Goal: Task Accomplishment & Management: Manage account settings

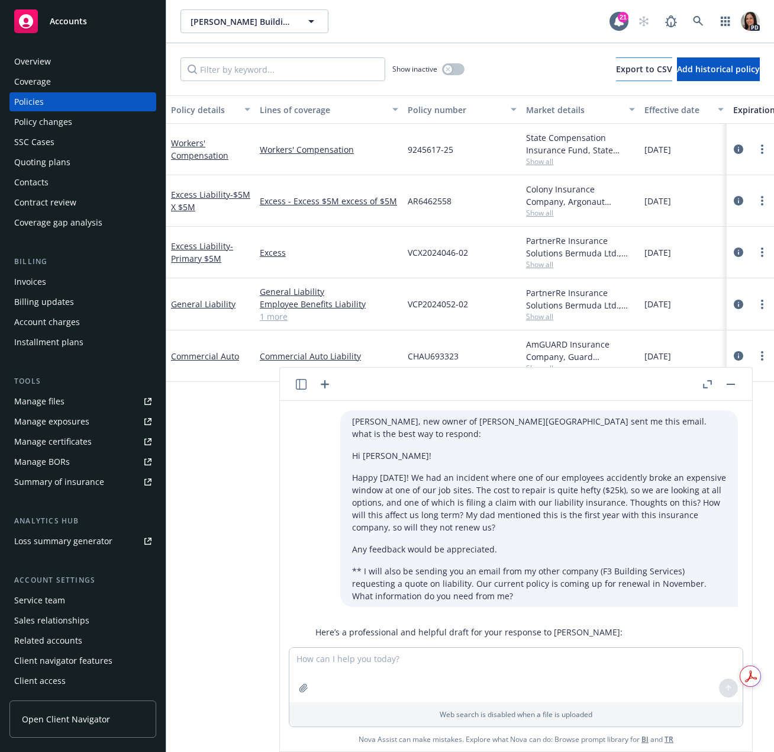
scroll to position [632, 0]
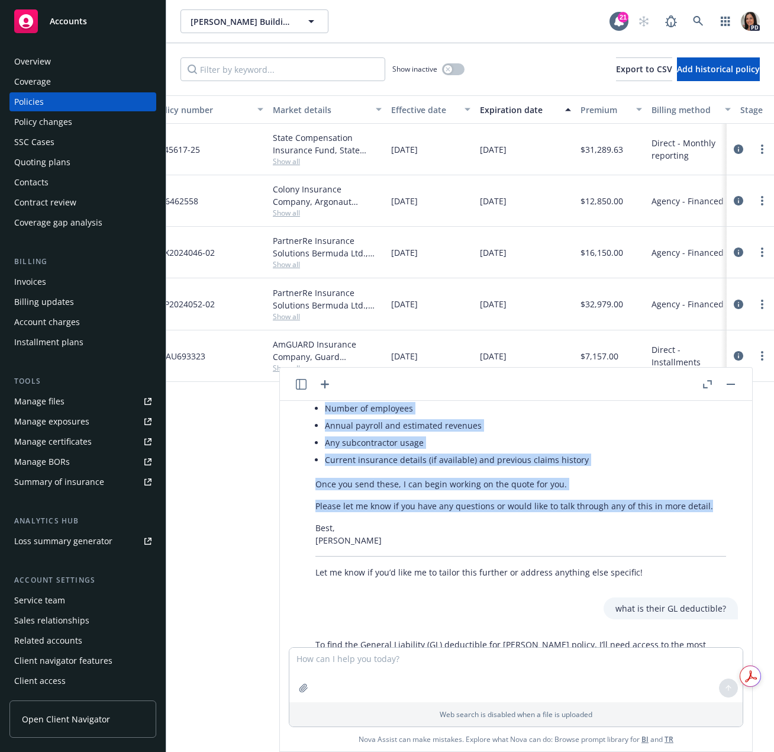
click at [110, 28] on div "Accounts" at bounding box center [82, 21] width 137 height 24
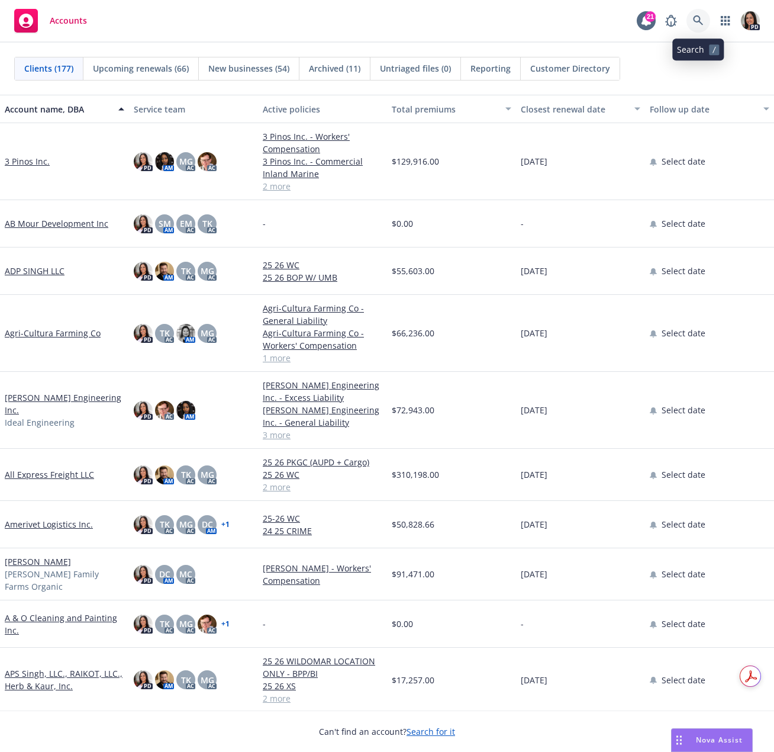
click at [700, 18] on icon at bounding box center [698, 20] width 10 height 10
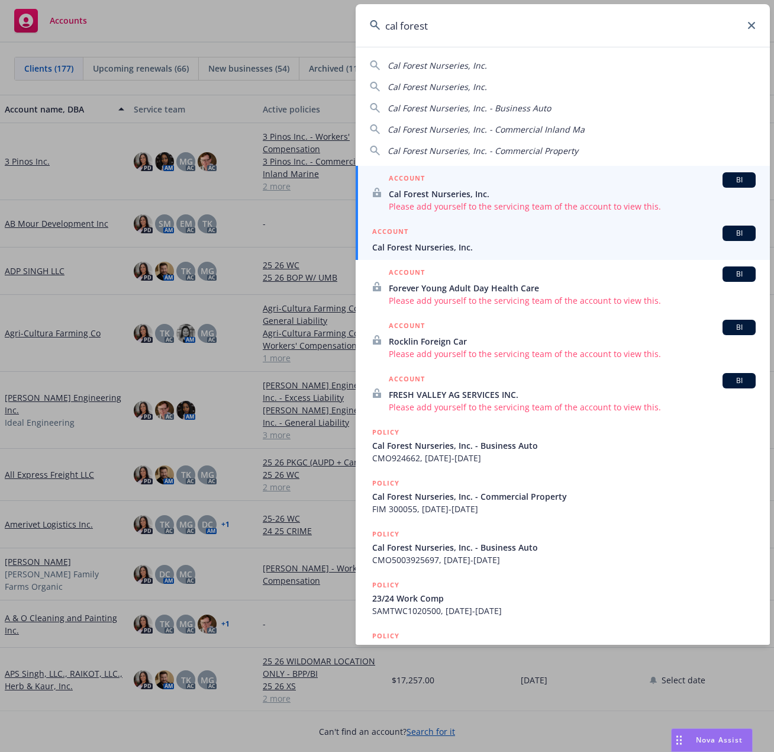
type input "cal forest"
click at [454, 237] on div "ACCOUNT BI" at bounding box center [564, 233] width 384 height 15
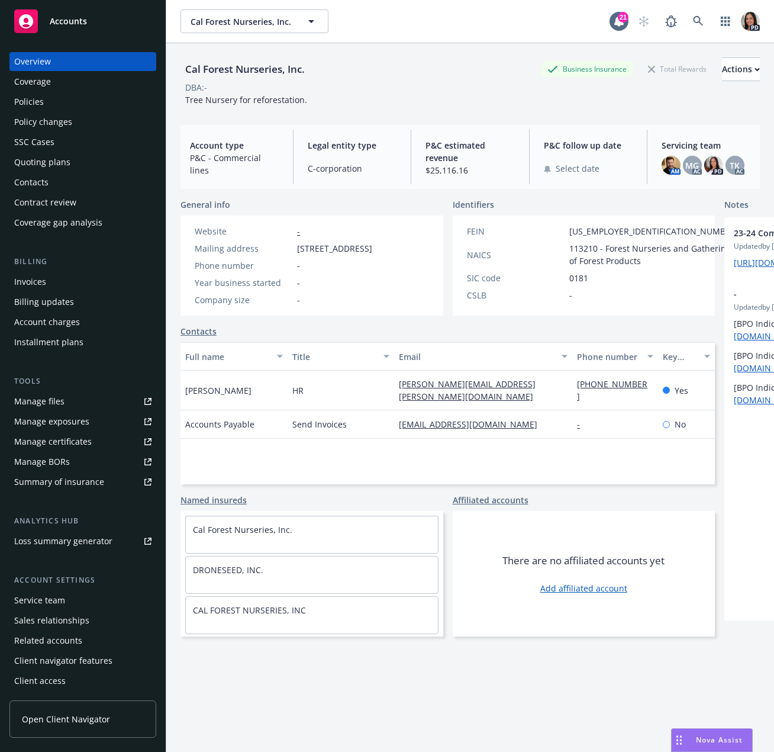
click at [191, 337] on link "Contacts" at bounding box center [199, 331] width 36 height 12
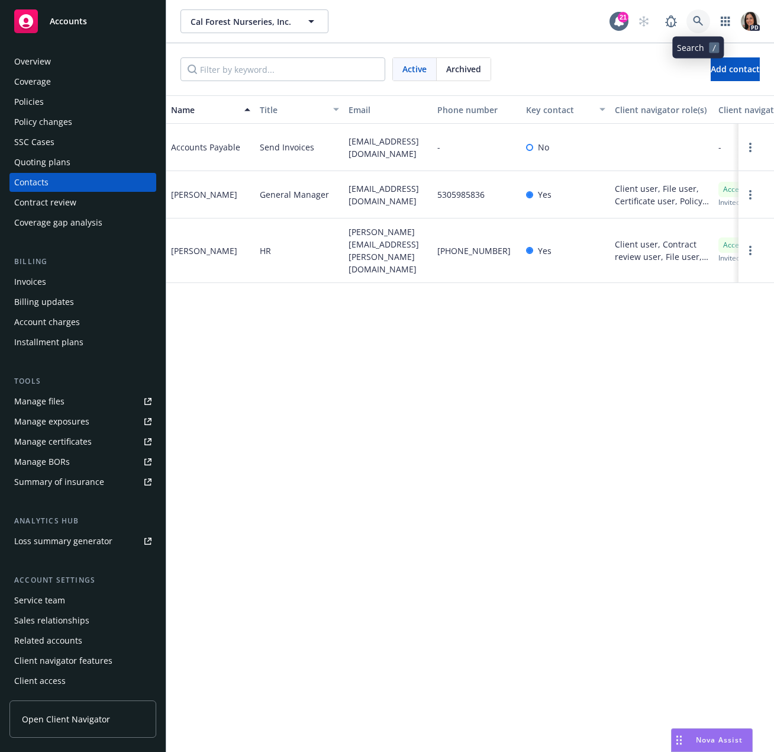
click at [689, 22] on link at bounding box center [699, 21] width 24 height 24
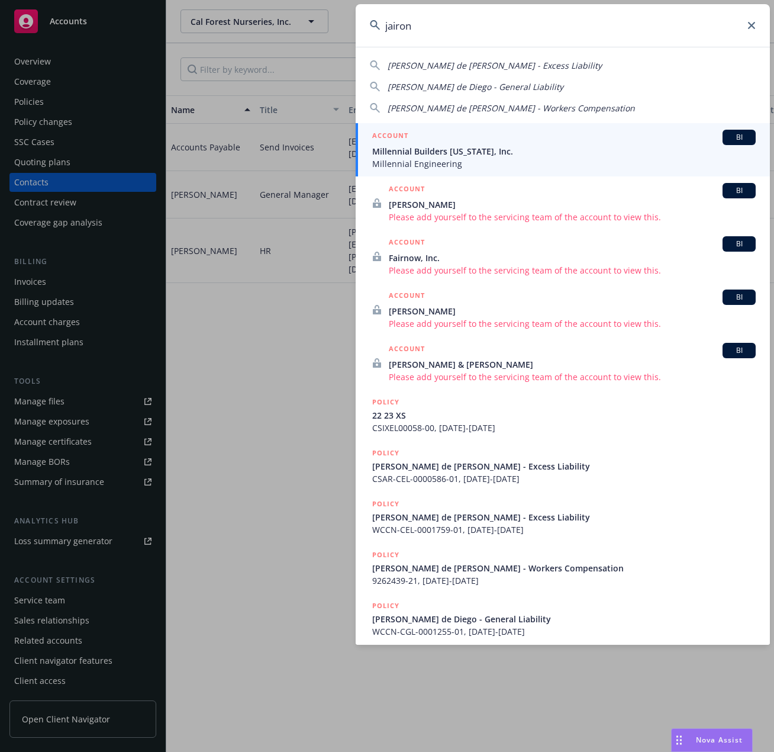
type input "jairon"
drag, startPoint x: 443, startPoint y: 160, endPoint x: 440, endPoint y: 170, distance: 10.1
click at [443, 161] on span "Millennial Engineering" at bounding box center [564, 163] width 384 height 12
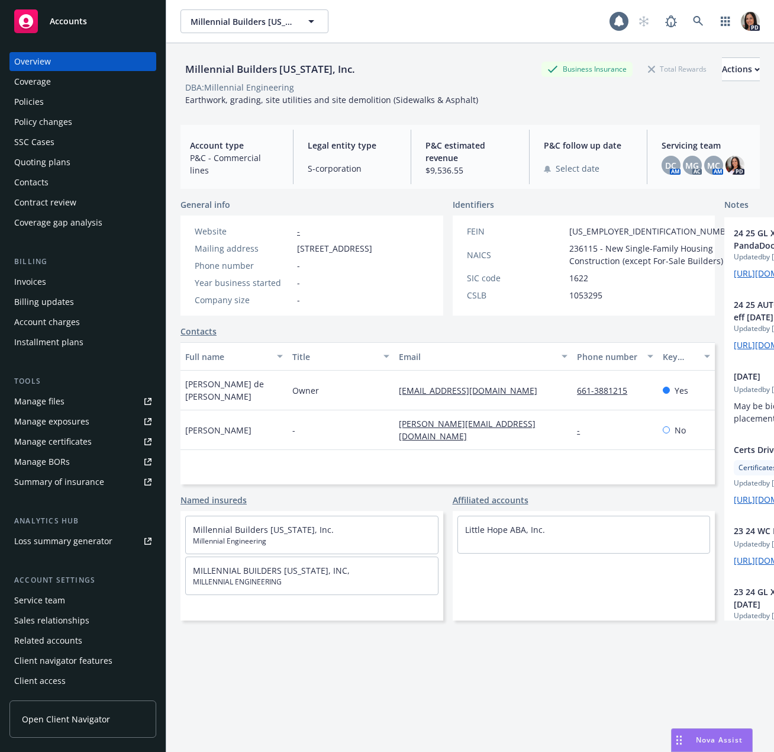
click at [49, 103] on div "Policies" at bounding box center [82, 101] width 137 height 19
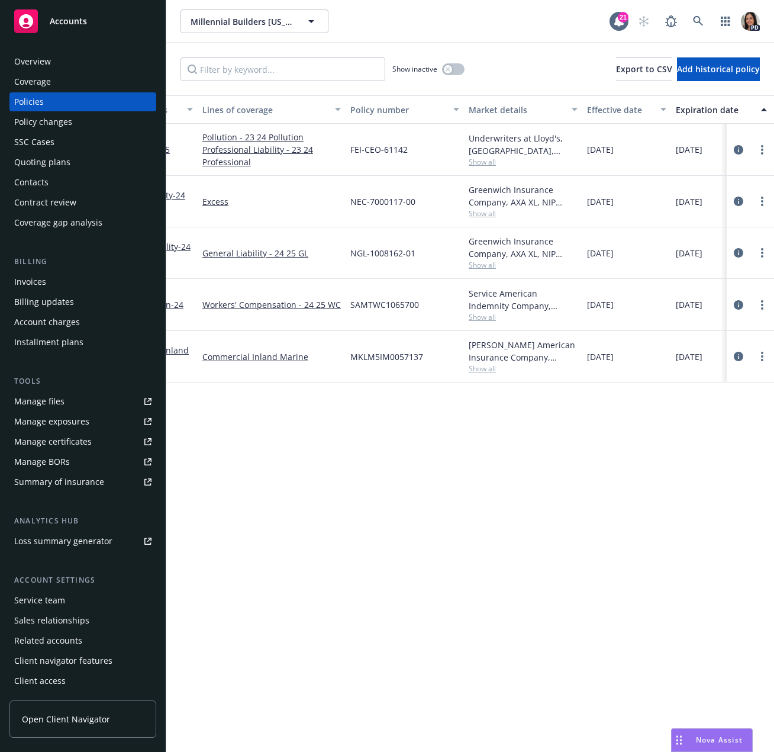
scroll to position [0, 59]
click at [461, 73] on div "Show inactive Export to CSV Add historical policy" at bounding box center [470, 69] width 608 height 52
click at [457, 69] on button "button" at bounding box center [453, 69] width 22 height 12
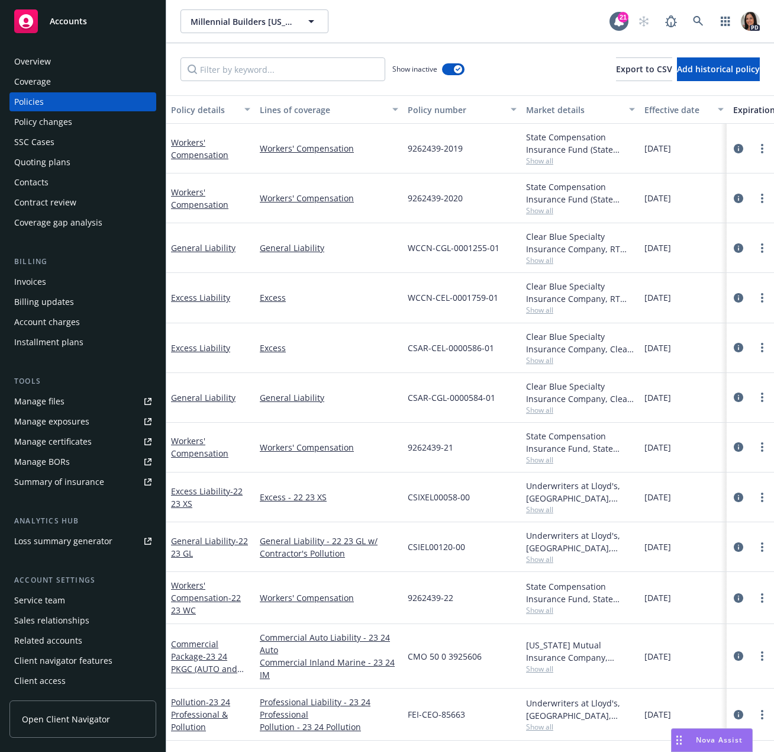
click at [121, 70] on div "Overview" at bounding box center [82, 61] width 137 height 19
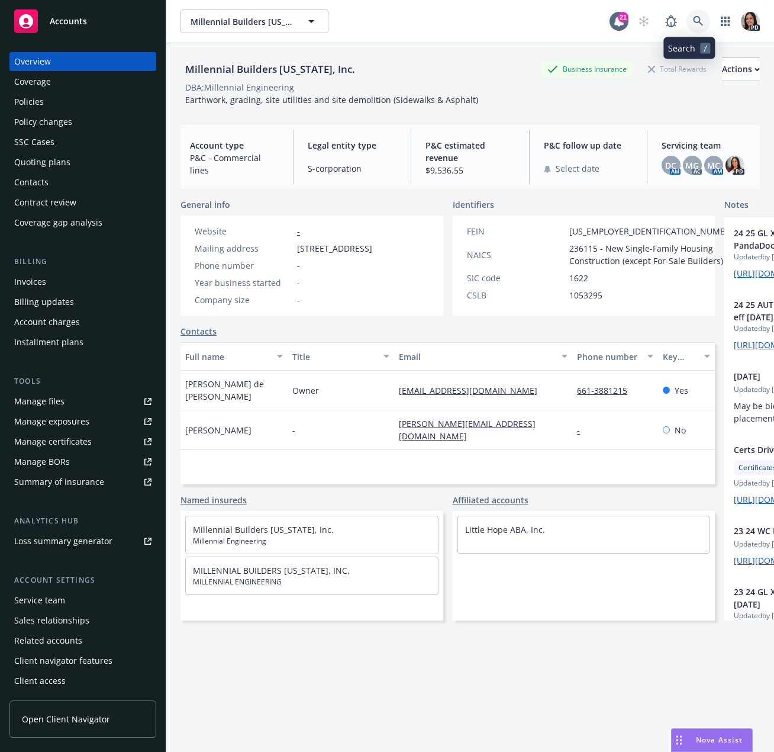
click at [693, 24] on icon at bounding box center [698, 21] width 11 height 11
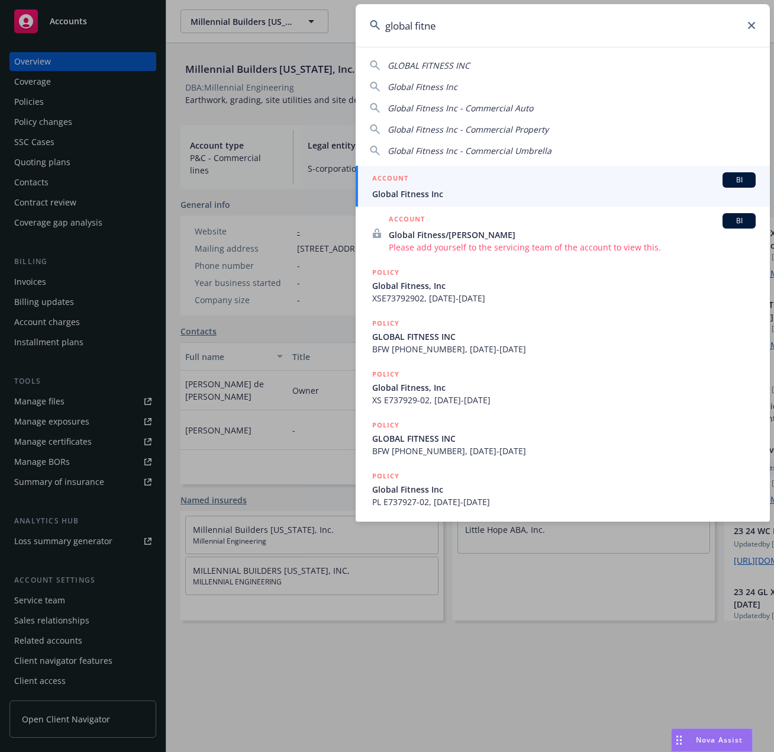
type input "global fitne"
click at [402, 178] on h5 "ACCOUNT" at bounding box center [390, 179] width 36 height 14
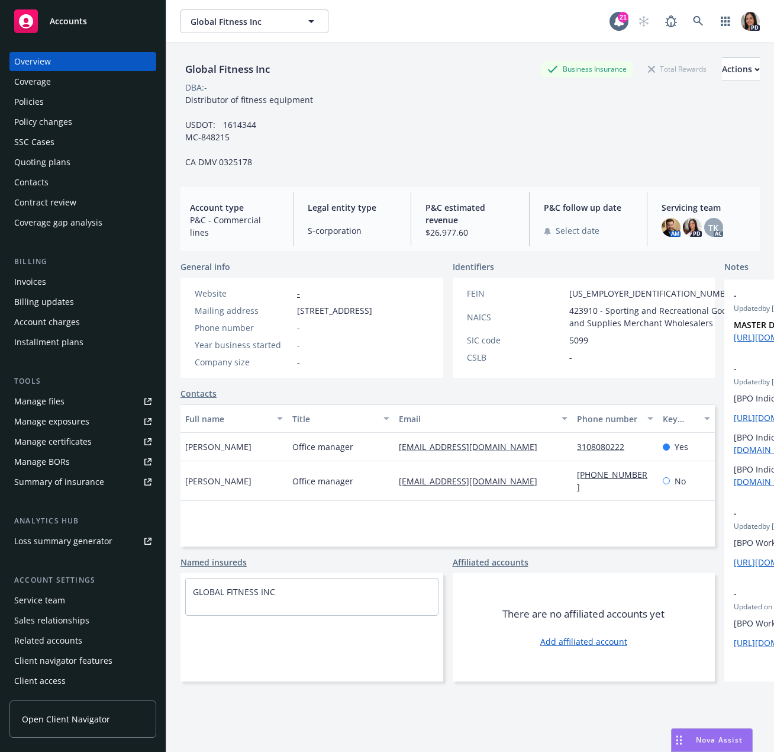
click at [53, 165] on div "Quoting plans" at bounding box center [42, 162] width 56 height 19
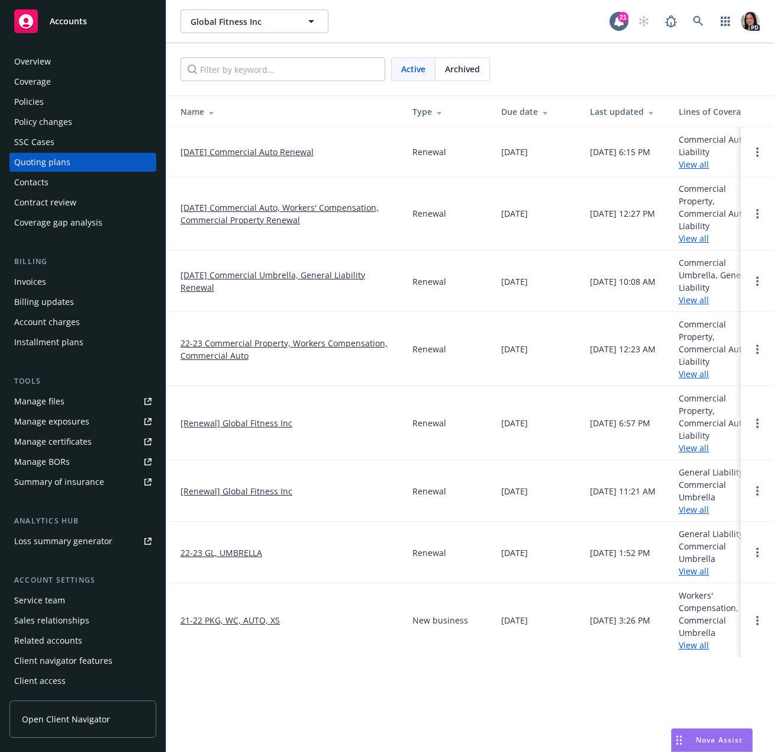
click at [47, 204] on div "Contract review" at bounding box center [45, 202] width 62 height 19
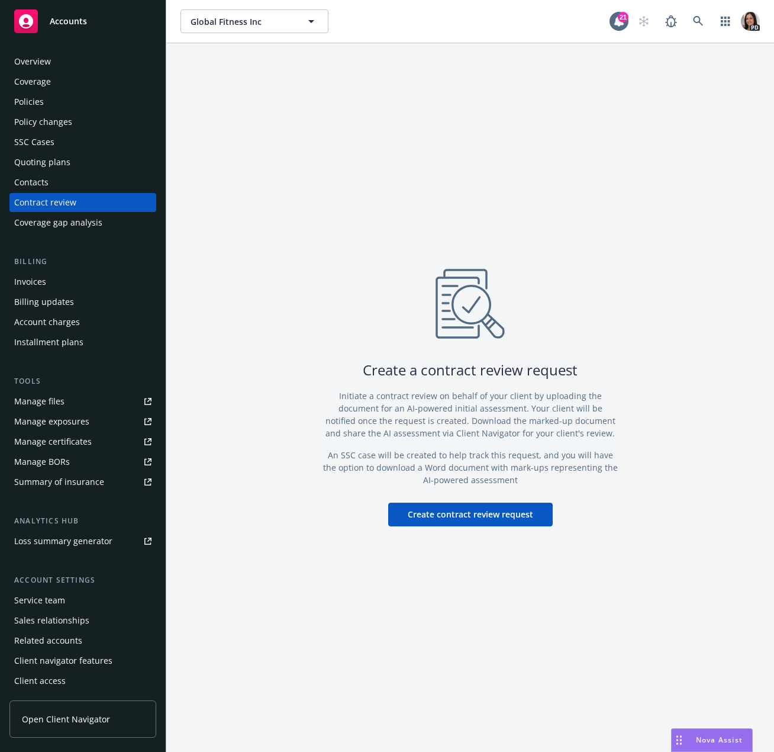
click at [36, 181] on div "Contacts" at bounding box center [31, 182] width 34 height 19
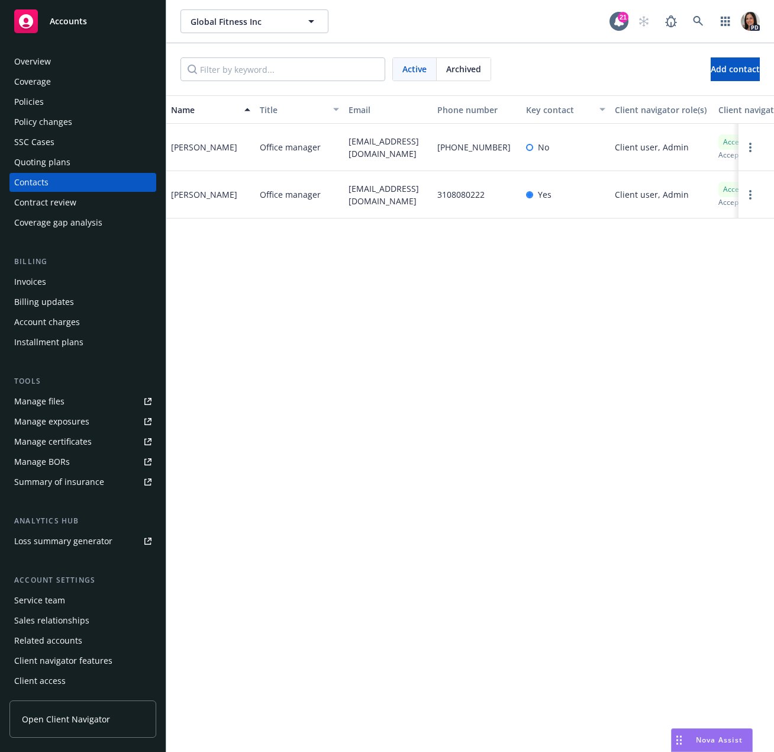
click at [24, 109] on div "Policies" at bounding box center [29, 101] width 30 height 19
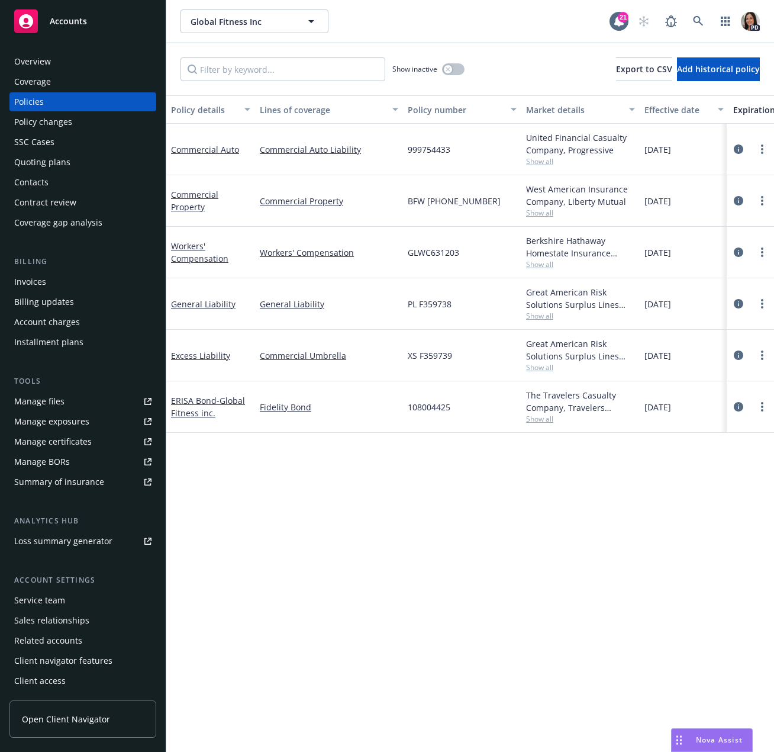
click at [59, 162] on div "Quoting plans" at bounding box center [42, 162] width 56 height 19
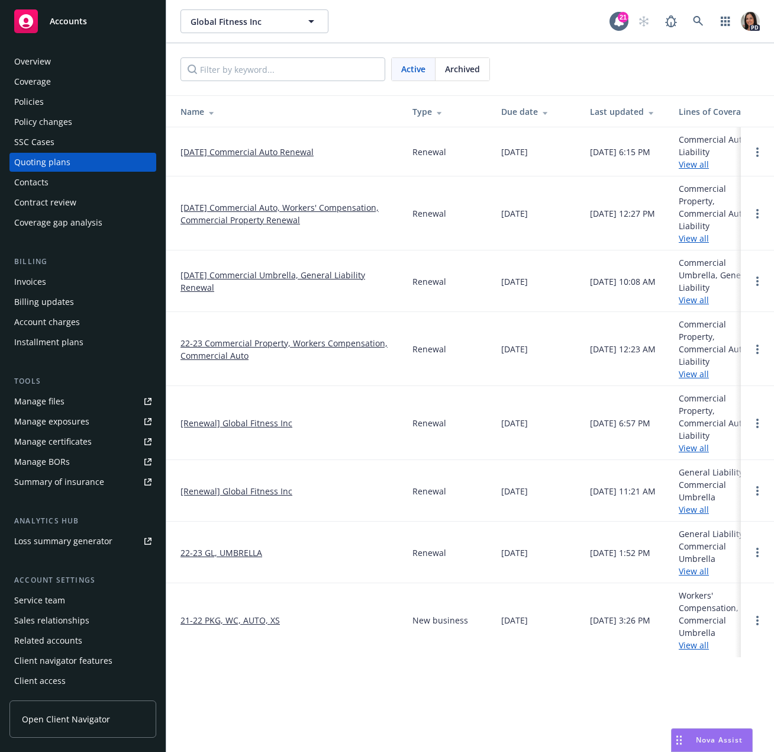
click at [237, 216] on link "07/05/25 Commercial Auto, Workers' Compensation, Commercial Property Renewal" at bounding box center [287, 213] width 213 height 25
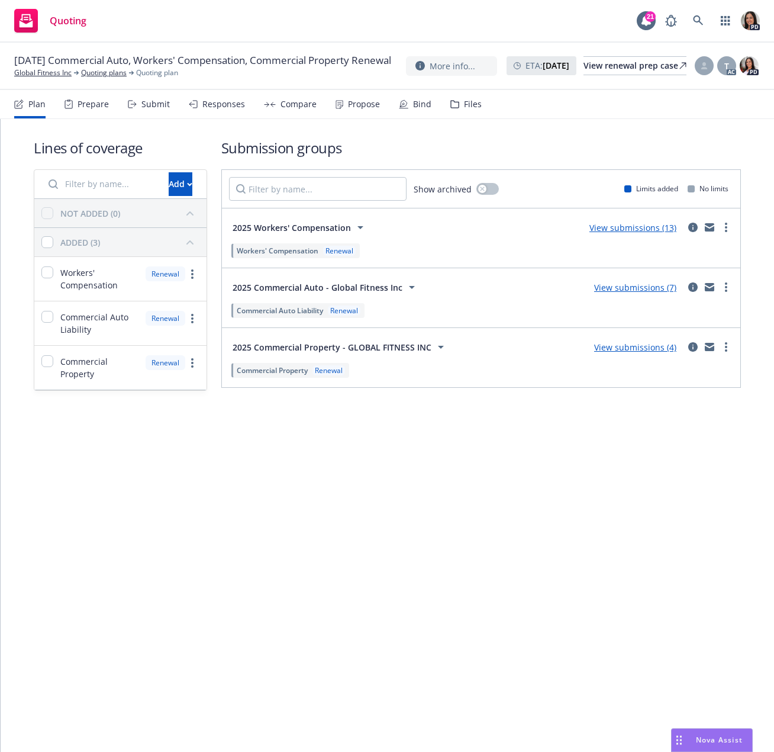
click at [143, 99] on div "Submit" at bounding box center [155, 103] width 28 height 9
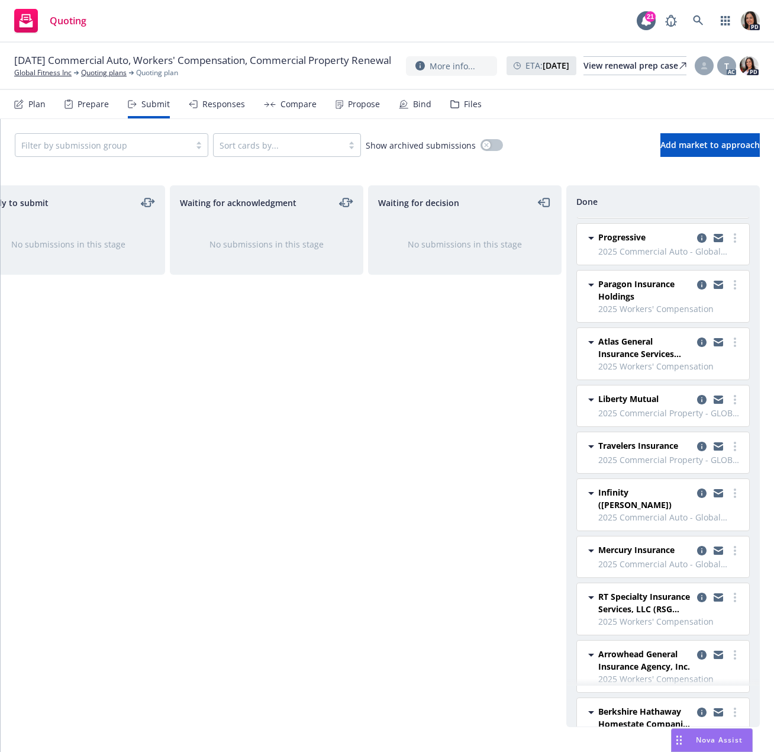
scroll to position [673, 0]
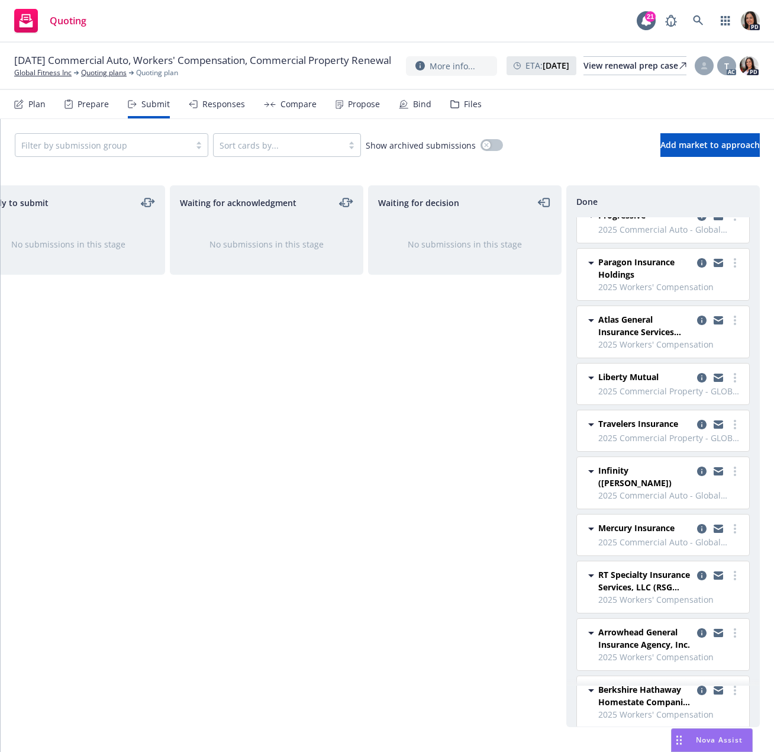
drag, startPoint x: 198, startPoint y: 105, endPoint x: 168, endPoint y: 133, distance: 41.1
click at [198, 105] on div "Responses" at bounding box center [217, 104] width 56 height 28
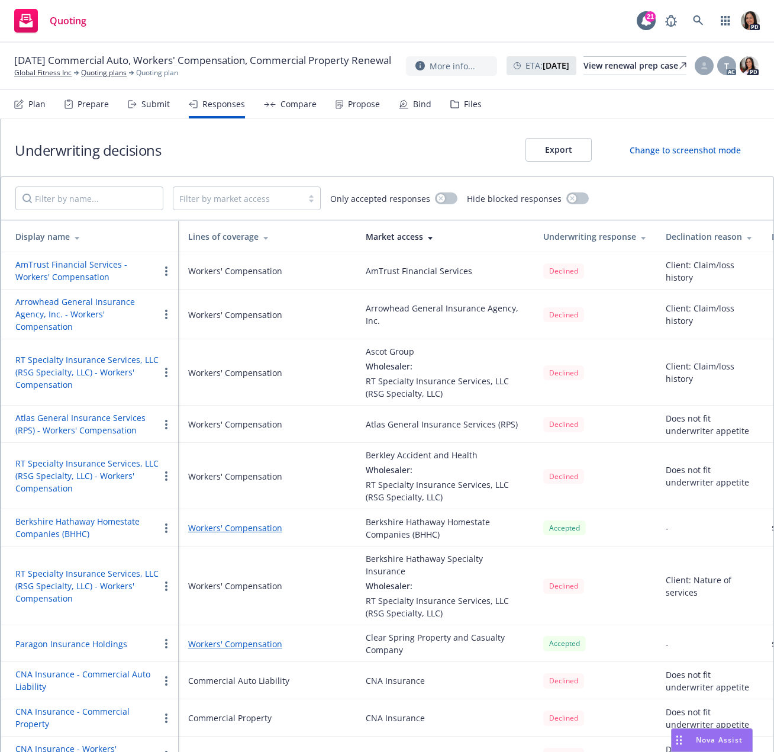
click at [269, 150] on div "Underwriting decisions Export Change to screenshot mode" at bounding box center [388, 147] width 774 height 57
click at [720, 18] on link "button" at bounding box center [726, 21] width 24 height 24
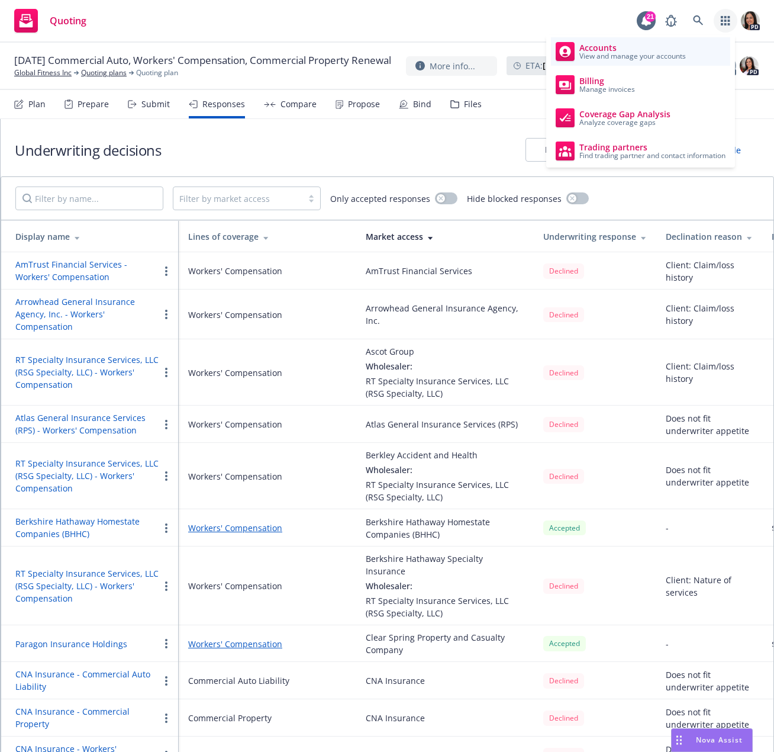
click at [577, 53] on div "Accounts View and manage your accounts" at bounding box center [621, 51] width 130 height 19
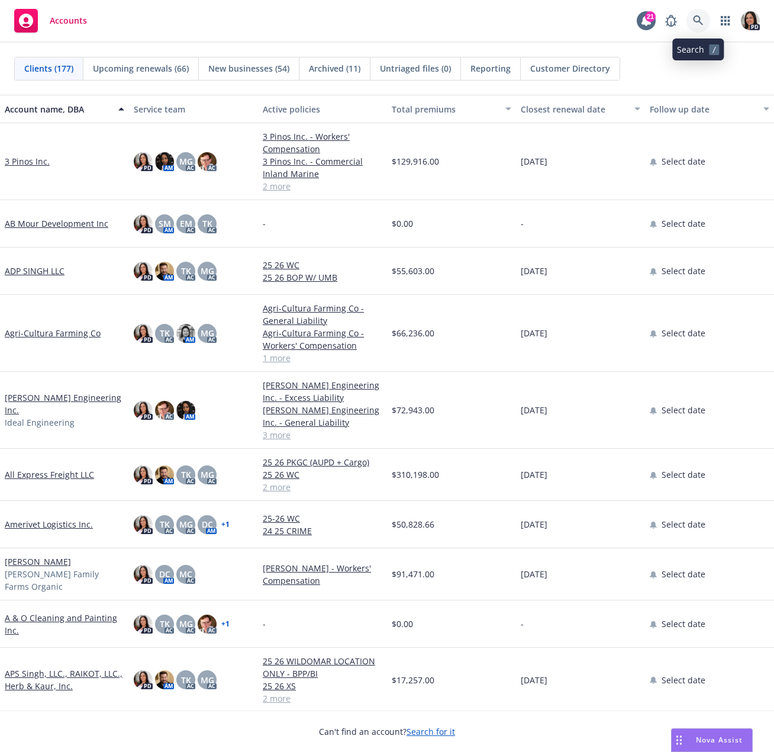
click at [698, 25] on icon at bounding box center [698, 20] width 11 height 11
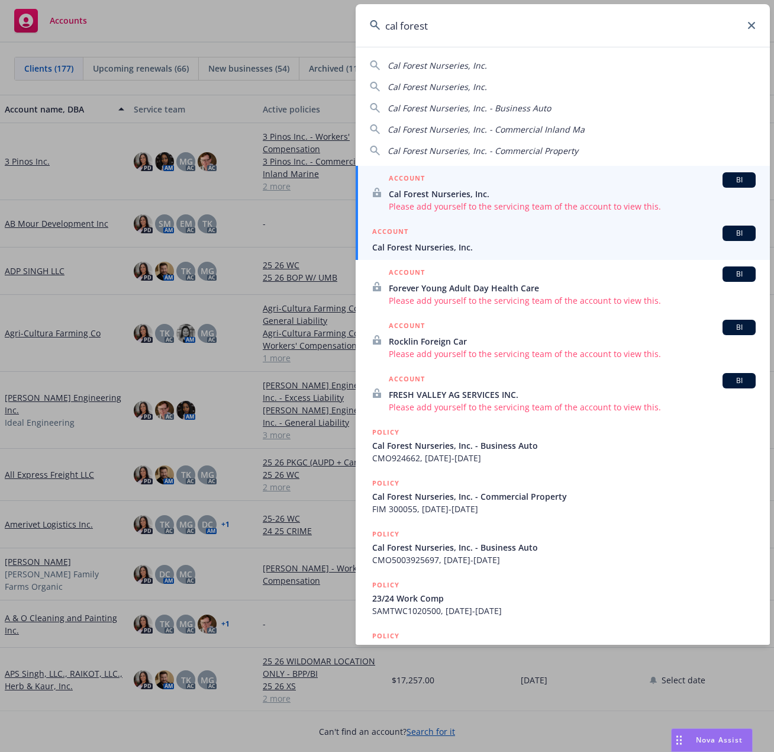
type input "cal forest"
click at [433, 232] on div "ACCOUNT BI" at bounding box center [564, 233] width 384 height 15
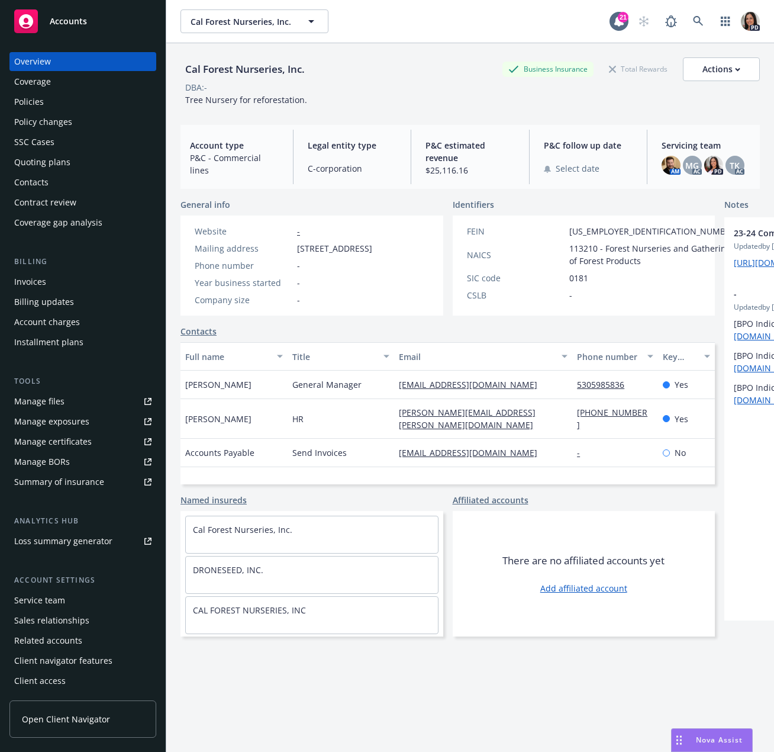
click at [59, 711] on link "Open Client Navigator" at bounding box center [82, 718] width 147 height 37
click at [76, 27] on div "Accounts" at bounding box center [82, 21] width 137 height 24
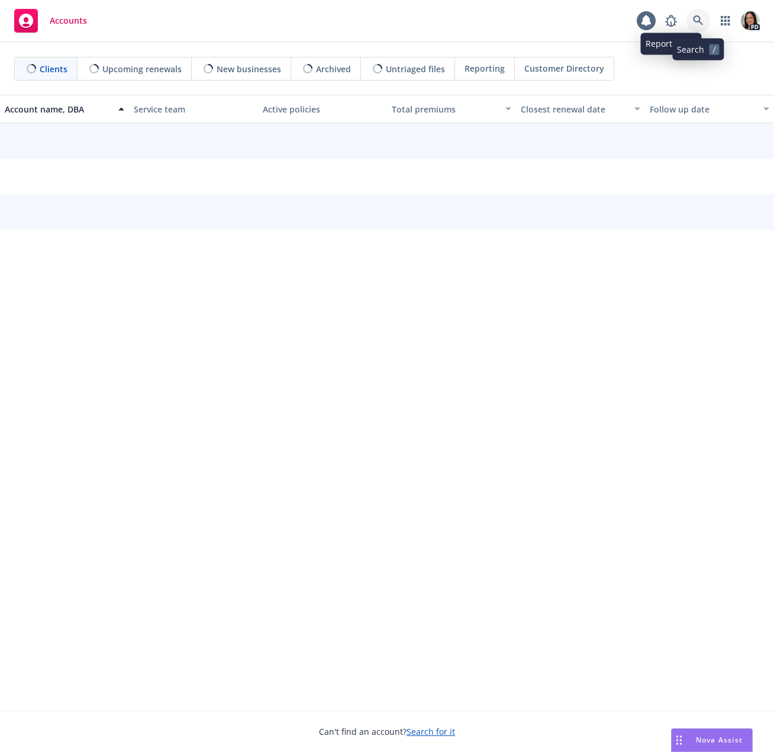
click at [699, 20] on icon at bounding box center [698, 20] width 11 height 11
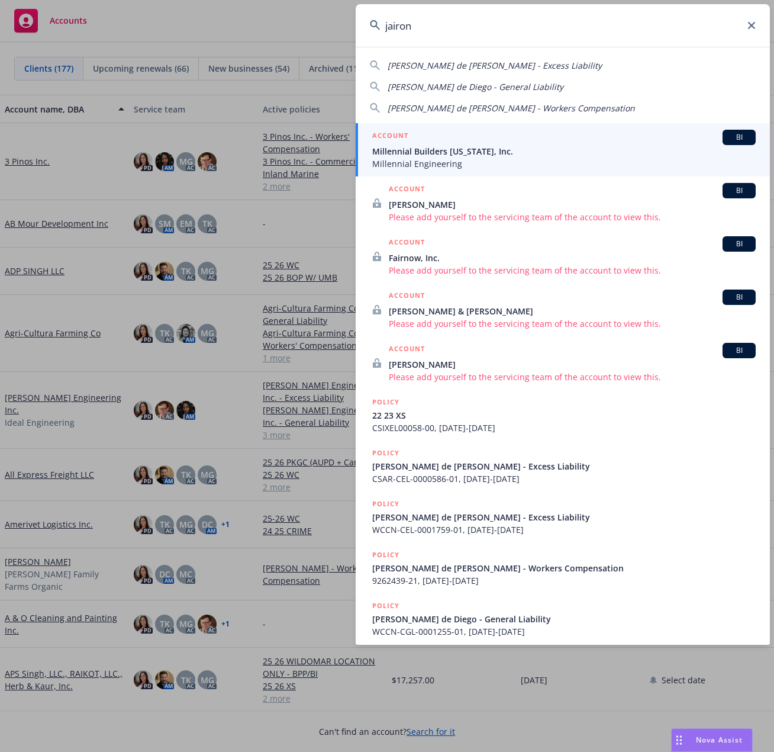
type input "jairon"
click at [539, 138] on div "ACCOUNT BI" at bounding box center [564, 137] width 384 height 15
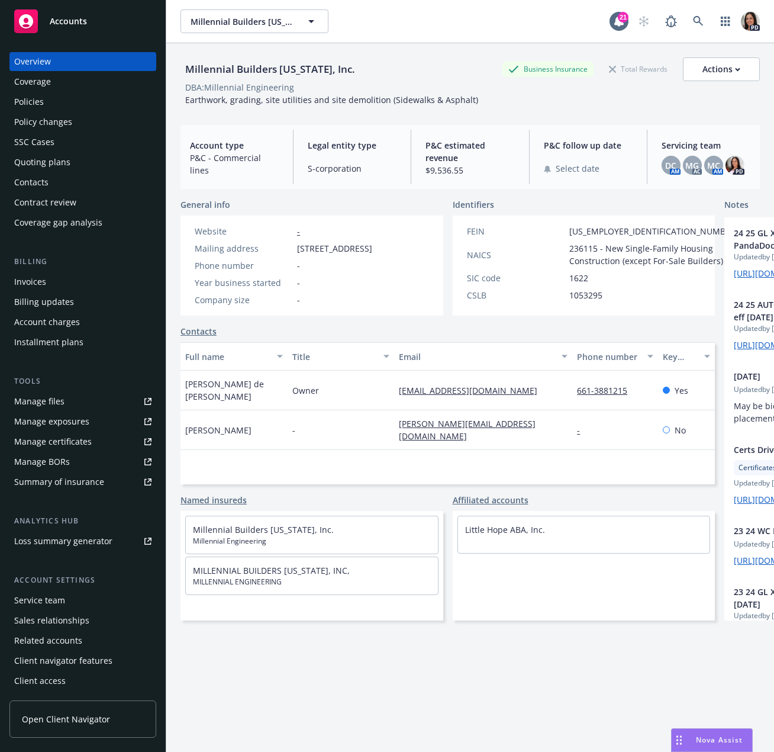
click at [440, 17] on div "Millennial Builders [US_STATE], Inc. Millennial Builders [US_STATE], Inc." at bounding box center [395, 21] width 429 height 24
click at [400, 39] on div "Millennial Builders [US_STATE], Inc. Millennial Builders [US_STATE], Inc. 21 PD" at bounding box center [470, 21] width 608 height 43
click at [693, 22] on icon at bounding box center [698, 21] width 10 height 10
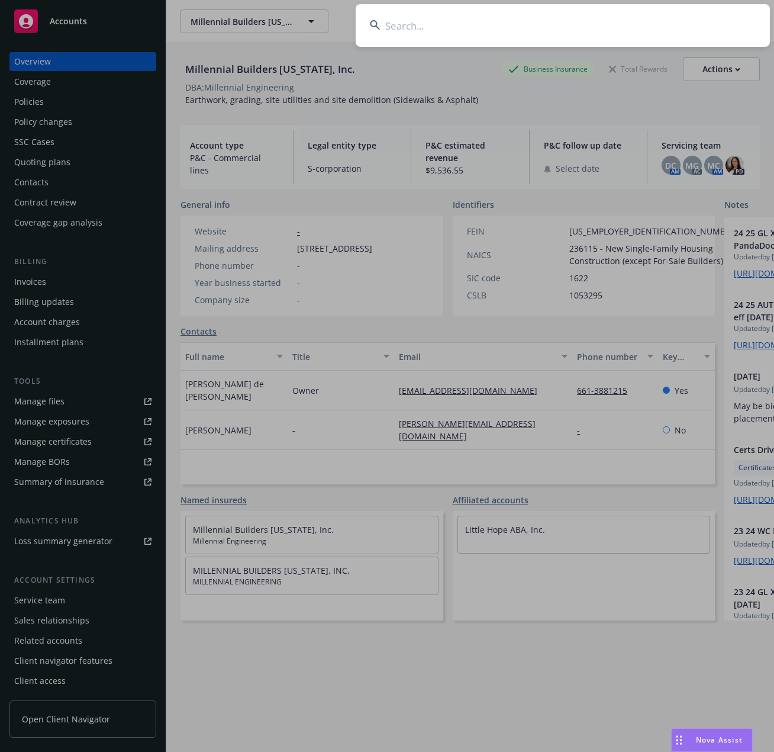
click at [527, 34] on input at bounding box center [563, 25] width 414 height 43
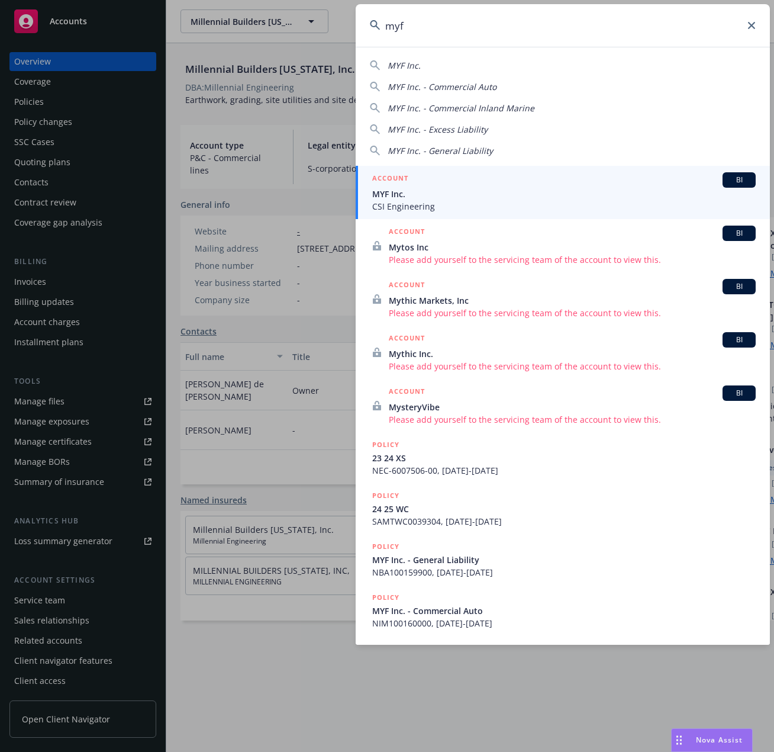
type input "myf"
click at [529, 175] on div "ACCOUNT BI" at bounding box center [564, 179] width 384 height 15
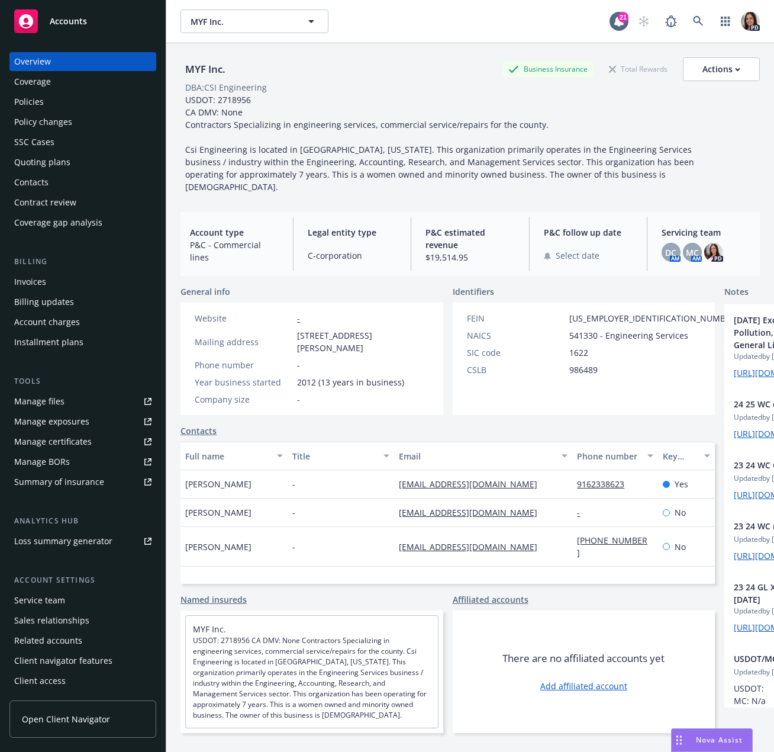
click at [63, 144] on div "SSC Cases" at bounding box center [82, 142] width 137 height 19
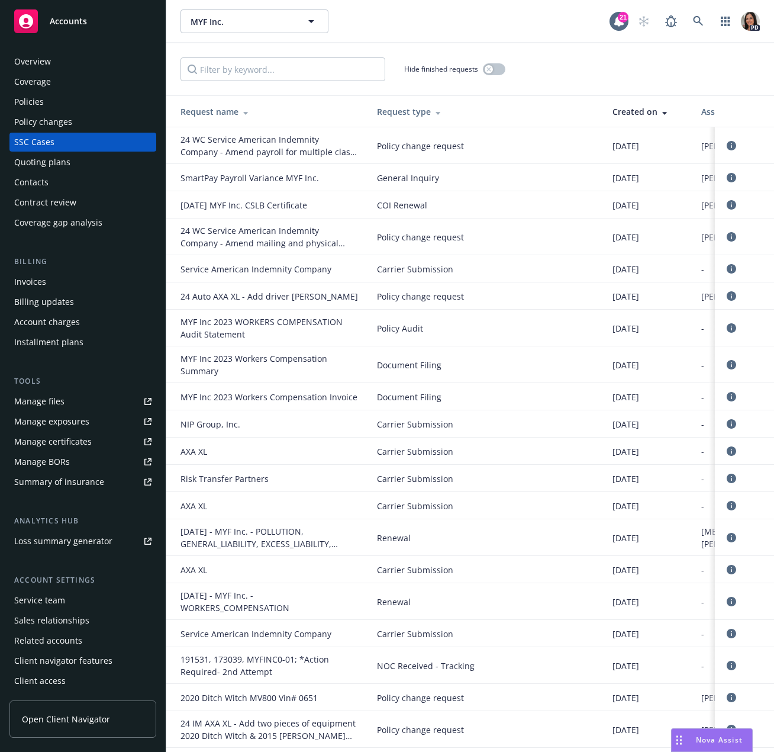
drag, startPoint x: 422, startPoint y: 28, endPoint x: 414, endPoint y: 31, distance: 7.9
click at [421, 28] on div "MYF Inc. MYF Inc." at bounding box center [395, 21] width 429 height 24
drag, startPoint x: 442, startPoint y: 24, endPoint x: 263, endPoint y: 180, distance: 237.5
click at [442, 24] on div "MYF Inc. MYF Inc." at bounding box center [395, 21] width 429 height 24
drag, startPoint x: 501, startPoint y: 28, endPoint x: 477, endPoint y: 41, distance: 28.1
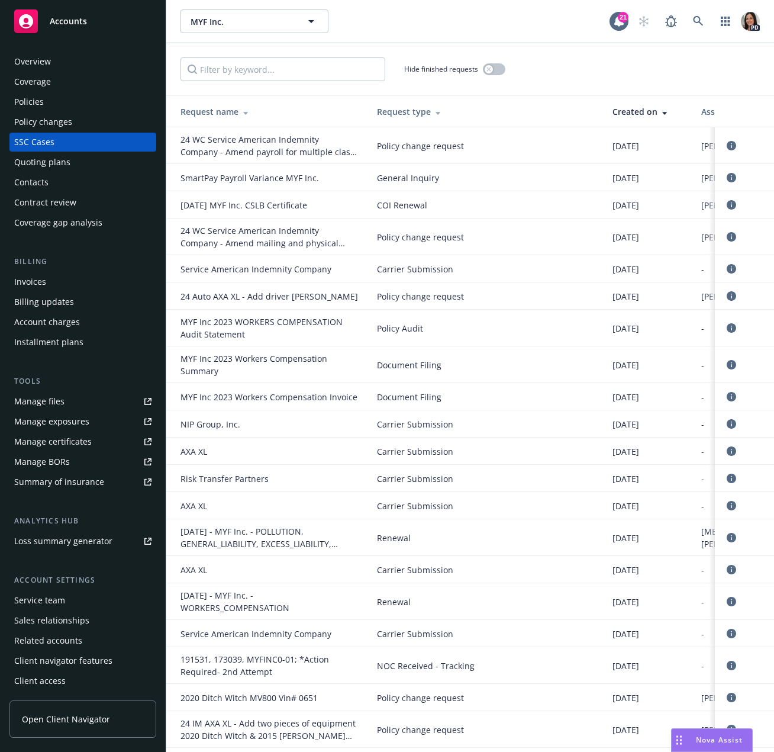
click at [501, 28] on div "MYF Inc. MYF Inc." at bounding box center [395, 21] width 429 height 24
drag, startPoint x: 395, startPoint y: 25, endPoint x: 291, endPoint y: 61, distance: 110.3
click at [395, 25] on div "MYF Inc. MYF Inc." at bounding box center [395, 21] width 429 height 24
click at [696, 22] on icon at bounding box center [698, 21] width 10 height 10
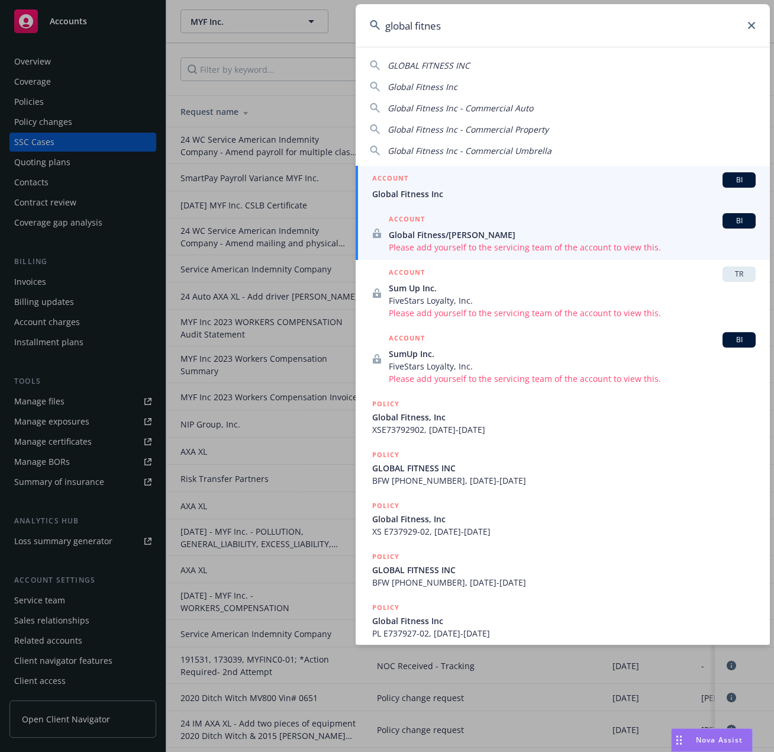
type input "global fitnes"
drag, startPoint x: 485, startPoint y: 208, endPoint x: 487, endPoint y: 200, distance: 9.1
click at [485, 207] on link "ACCOUNT BI Global Fitness/Brett Labistour Please add yourself to the servicing …" at bounding box center [563, 233] width 414 height 53
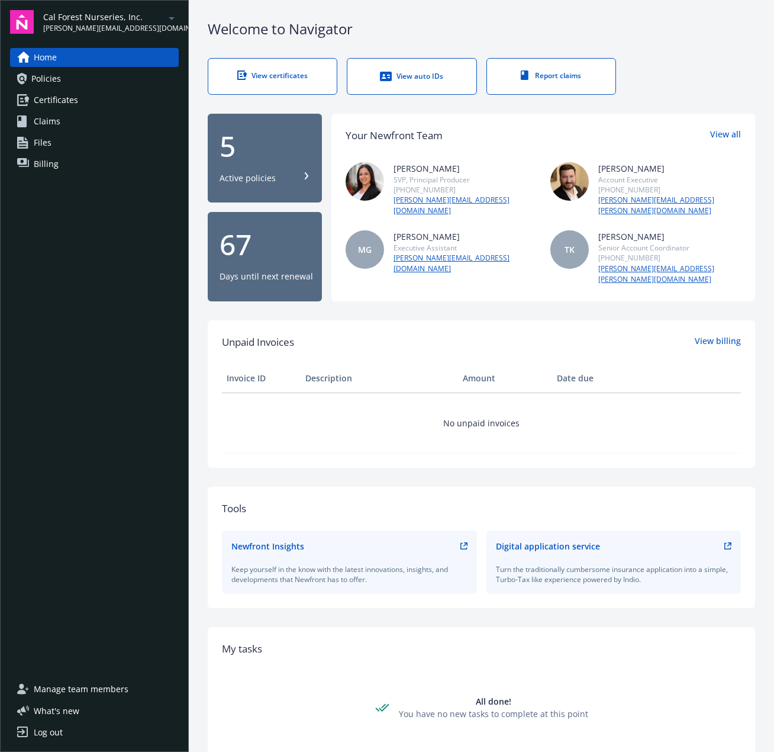
click at [61, 83] on link "Policies" at bounding box center [94, 78] width 169 height 19
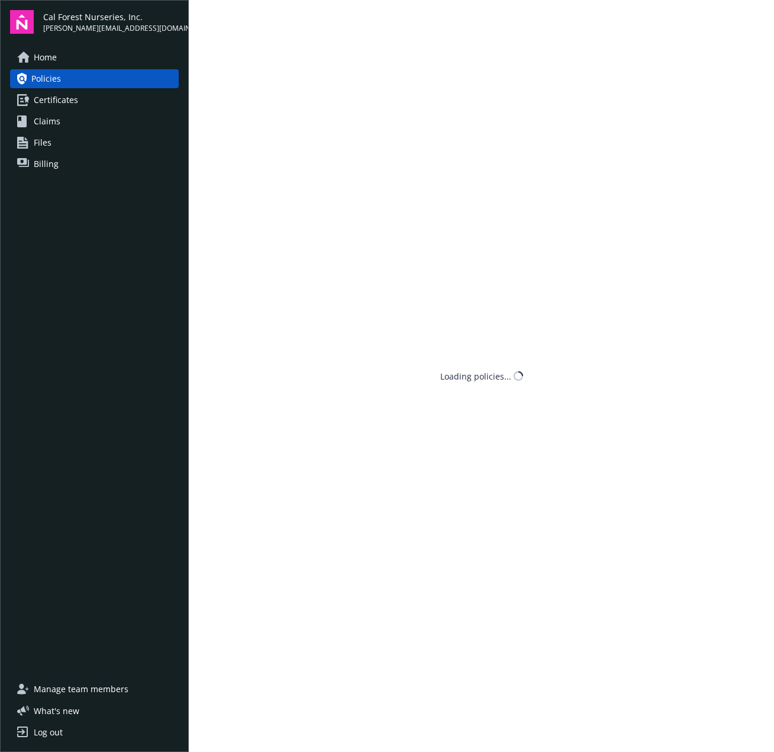
click at [62, 97] on span "Certificates" at bounding box center [56, 100] width 44 height 19
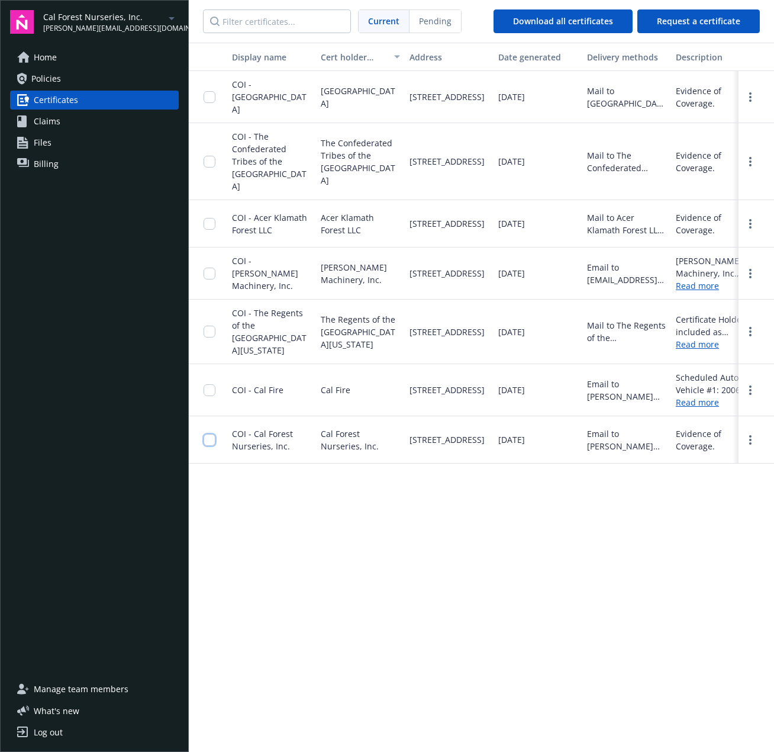
click at [211, 434] on input "checkbox" at bounding box center [210, 440] width 12 height 12
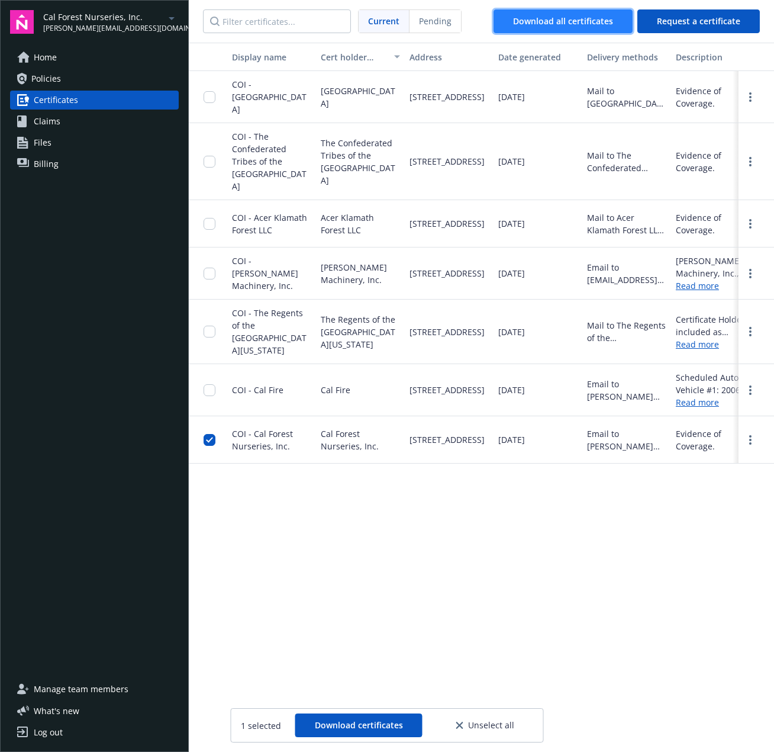
click at [561, 24] on span "Download all certificates" at bounding box center [563, 20] width 100 height 11
click at [211, 434] on input "checkbox" at bounding box center [210, 440] width 12 height 12
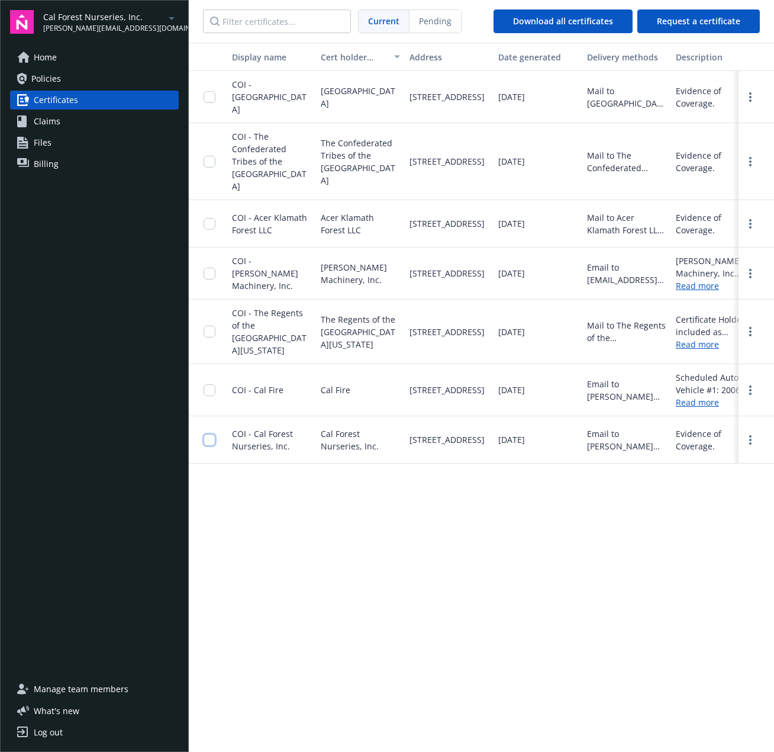
click at [210, 434] on input "checkbox" at bounding box center [210, 440] width 12 height 12
click at [369, 731] on button "Download certificates" at bounding box center [358, 725] width 127 height 24
drag, startPoint x: 206, startPoint y: 416, endPoint x: 234, endPoint y: 548, distance: 135.5
click at [206, 434] on input "checkbox" at bounding box center [210, 440] width 12 height 12
drag, startPoint x: 60, startPoint y: 57, endPoint x: 67, endPoint y: 59, distance: 7.9
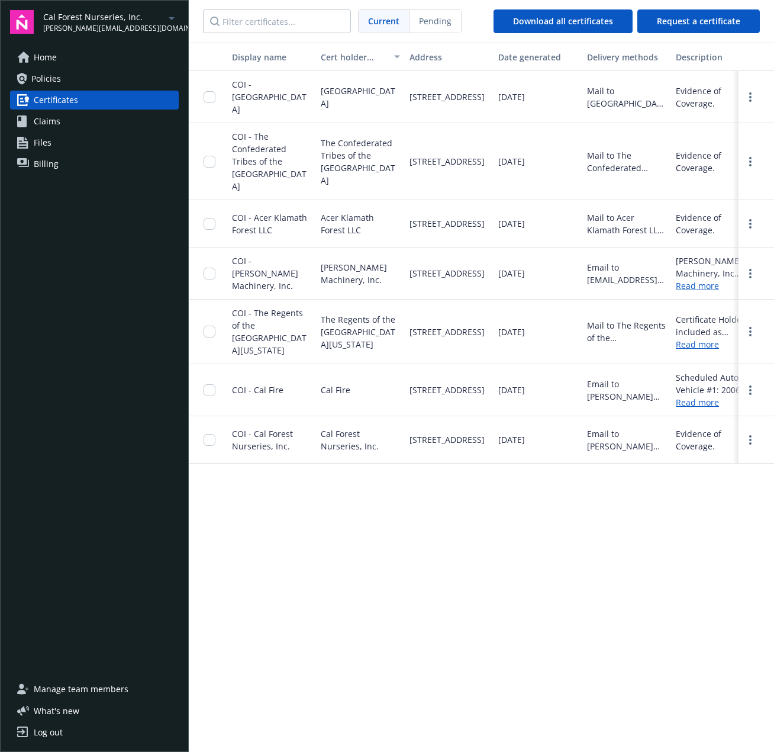
click at [60, 57] on link "Home" at bounding box center [94, 57] width 169 height 19
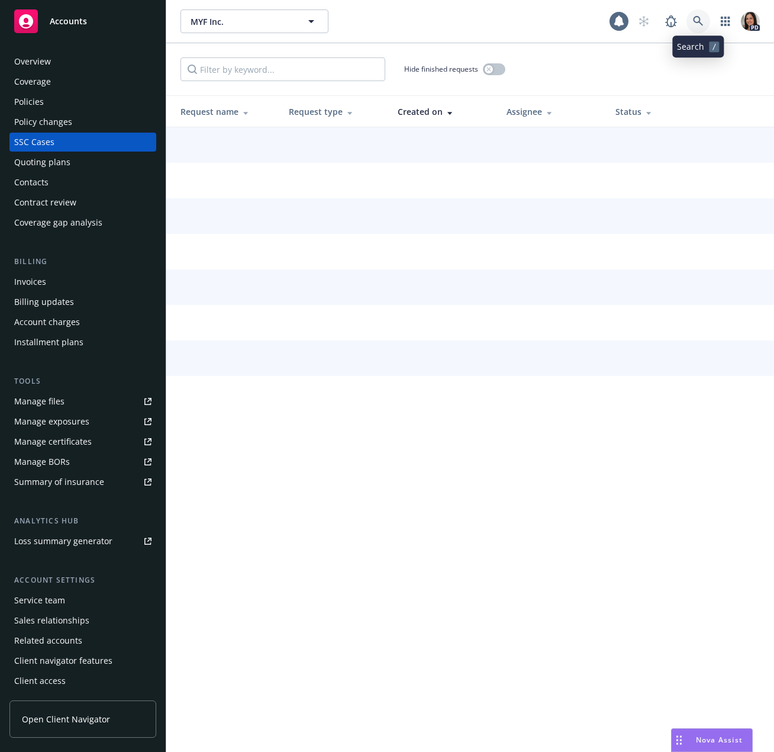
click at [707, 20] on link at bounding box center [699, 21] width 24 height 24
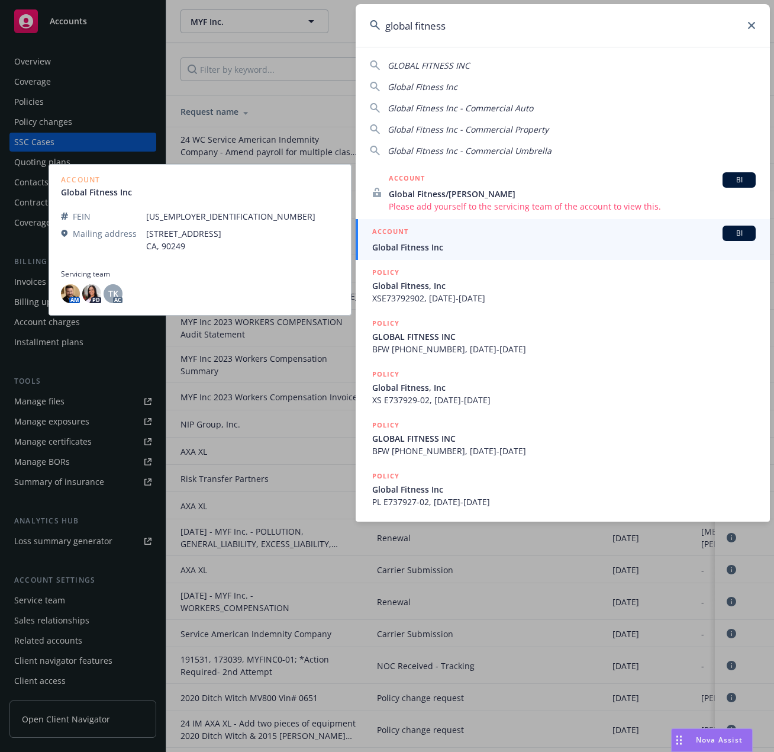
type input "global fitness"
click at [455, 247] on span "Global Fitness Inc" at bounding box center [564, 247] width 384 height 12
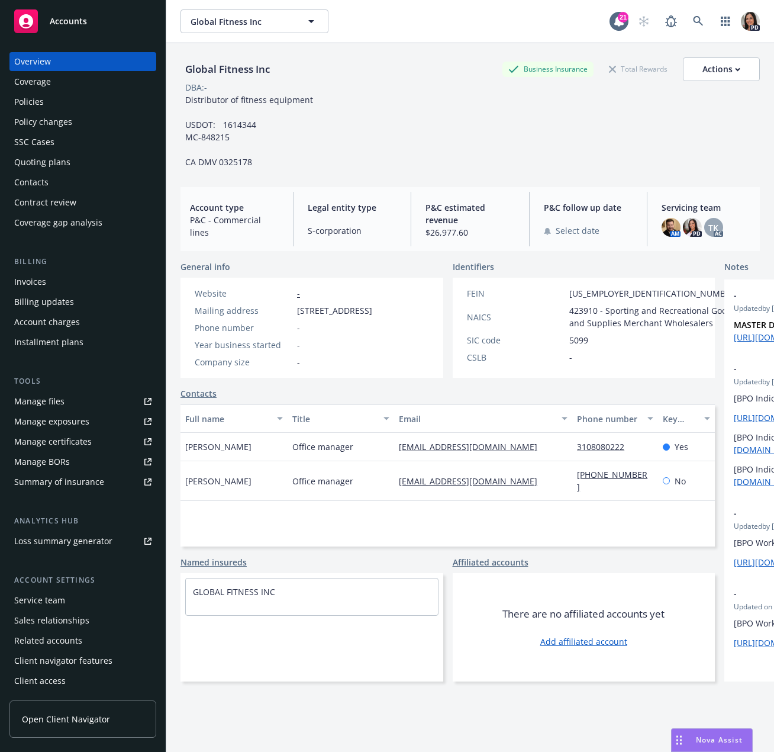
click at [211, 400] on link "Contacts" at bounding box center [199, 393] width 36 height 12
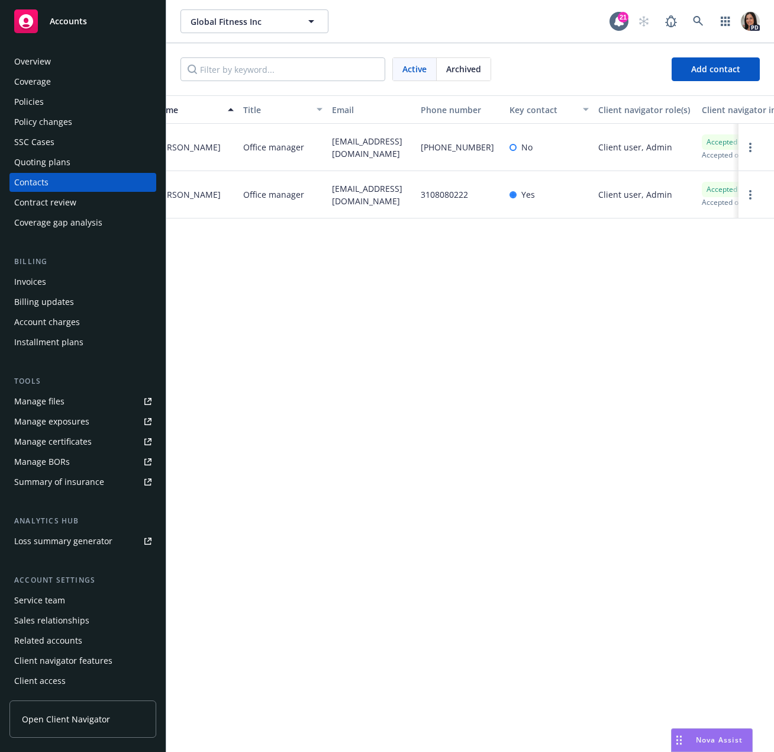
scroll to position [0, 14]
click at [754, 144] on link "Open options" at bounding box center [751, 147] width 14 height 14
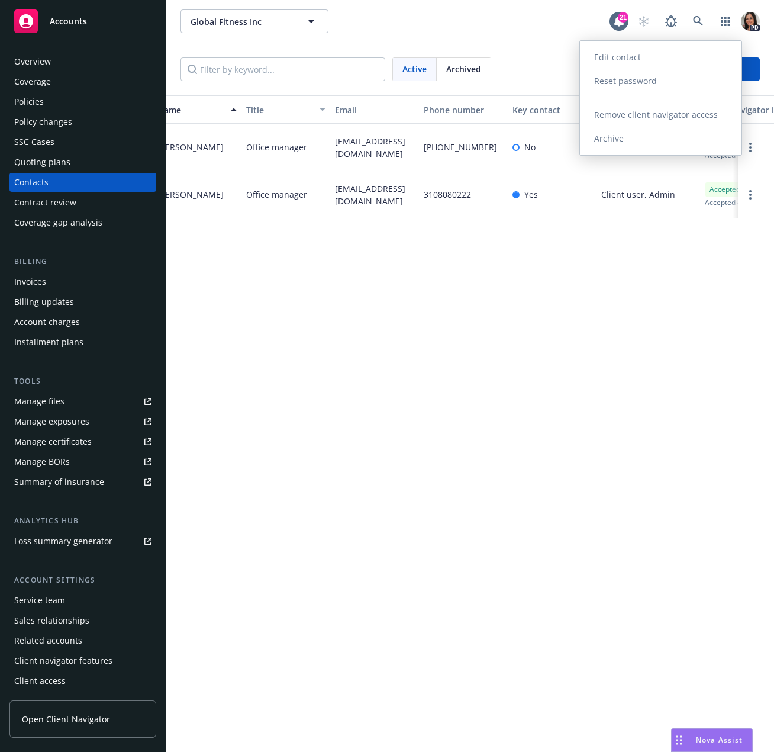
click at [664, 83] on link "Reset password" at bounding box center [661, 81] width 162 height 24
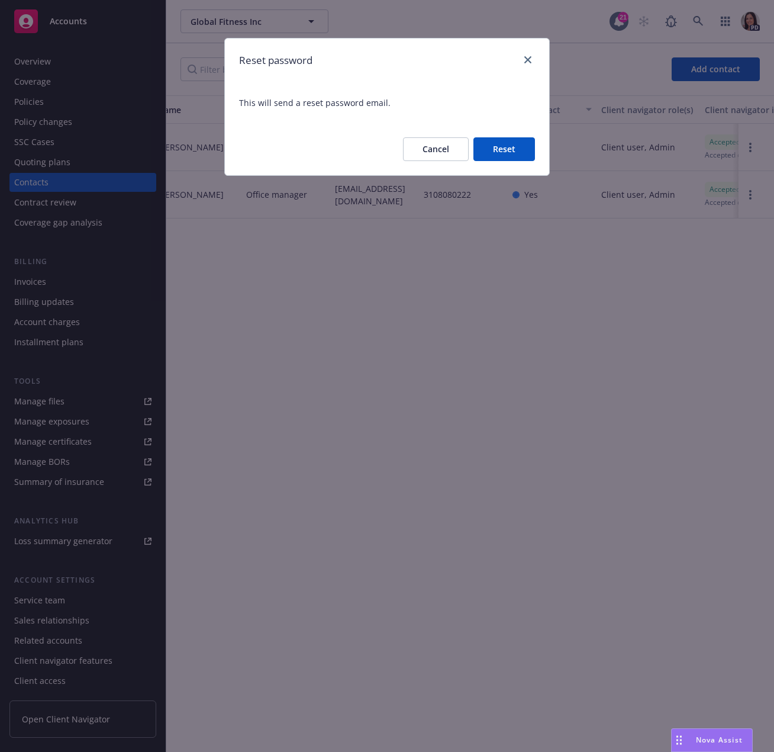
click at [497, 147] on button "Reset" at bounding box center [505, 149] width 62 height 24
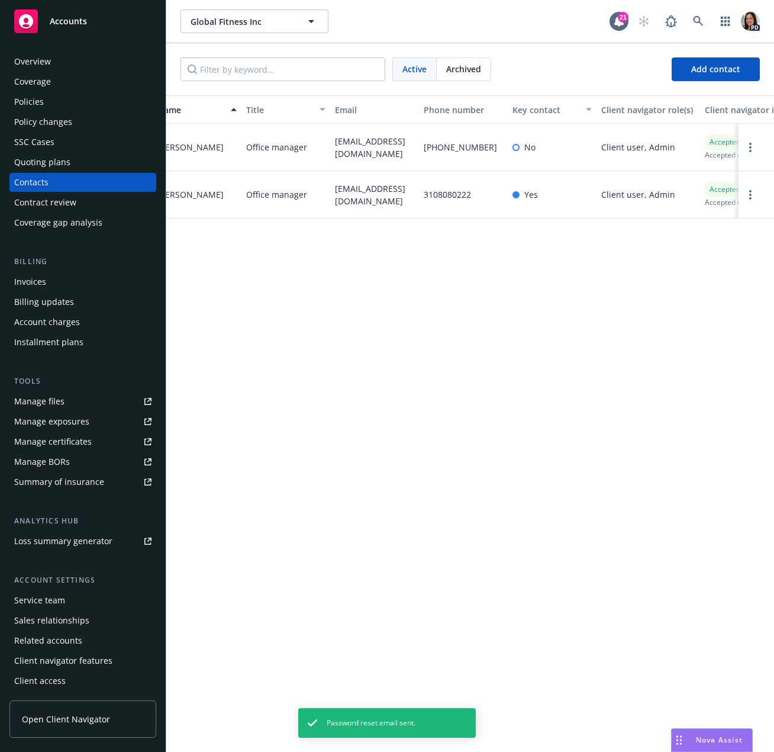
drag, startPoint x: 63, startPoint y: 726, endPoint x: 81, endPoint y: 725, distance: 18.4
click at [64, 725] on link "Open Client Navigator" at bounding box center [82, 718] width 147 height 37
click at [124, 419] on link "Manage exposures" at bounding box center [82, 421] width 147 height 19
click at [81, 717] on span "Open Client Navigator" at bounding box center [66, 719] width 88 height 12
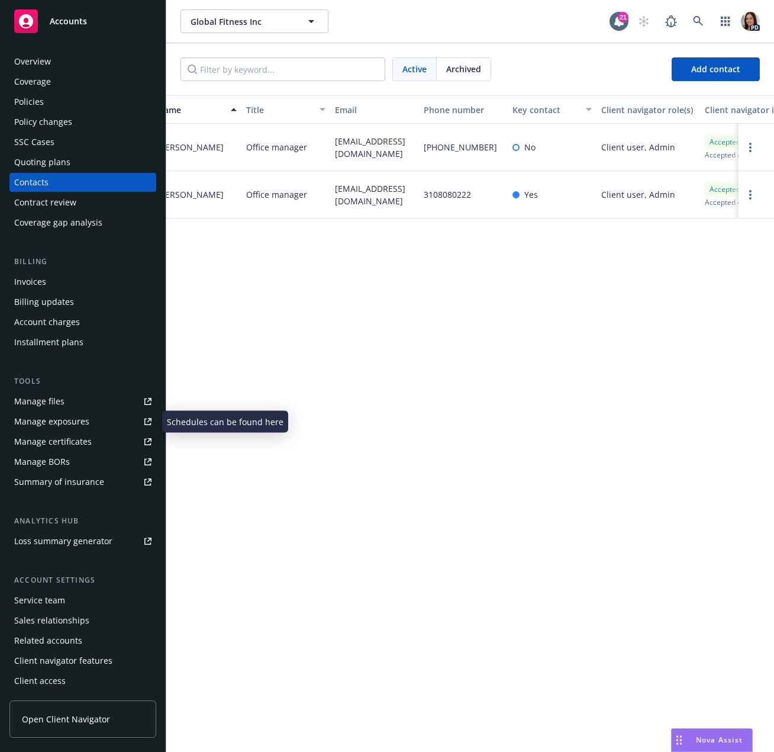
click at [104, 422] on link "Manage exposures" at bounding box center [82, 421] width 147 height 19
click at [76, 685] on div "Client access" at bounding box center [82, 680] width 137 height 19
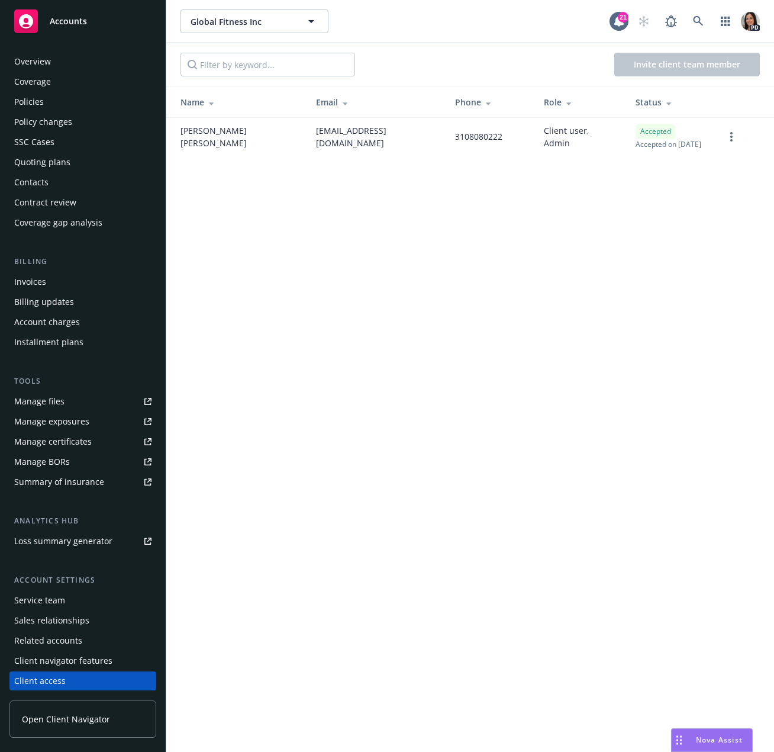
click at [102, 663] on div "Client navigator features" at bounding box center [63, 660] width 98 height 19
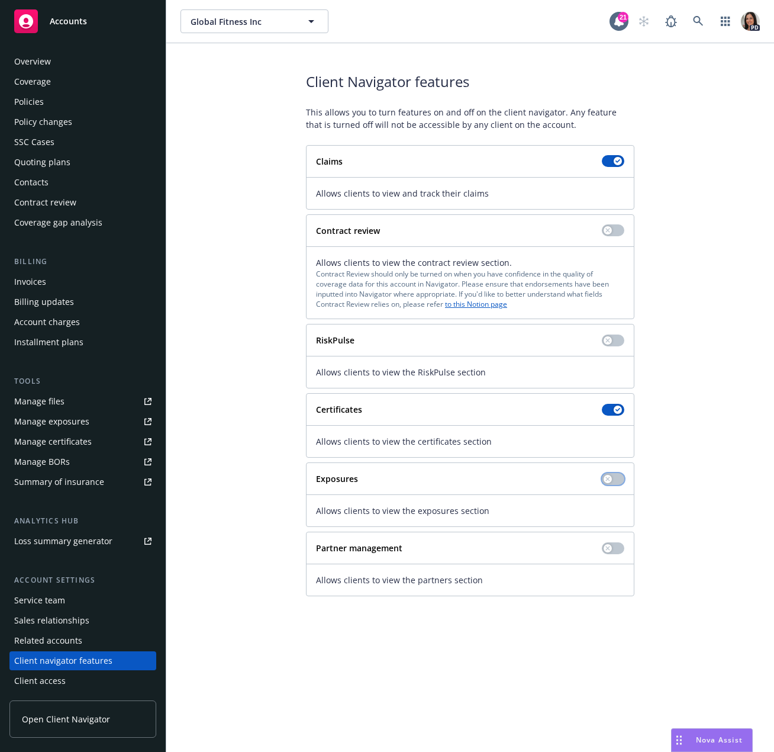
click at [615, 478] on button "button" at bounding box center [613, 479] width 22 height 12
click at [68, 68] on div "Overview" at bounding box center [82, 61] width 137 height 19
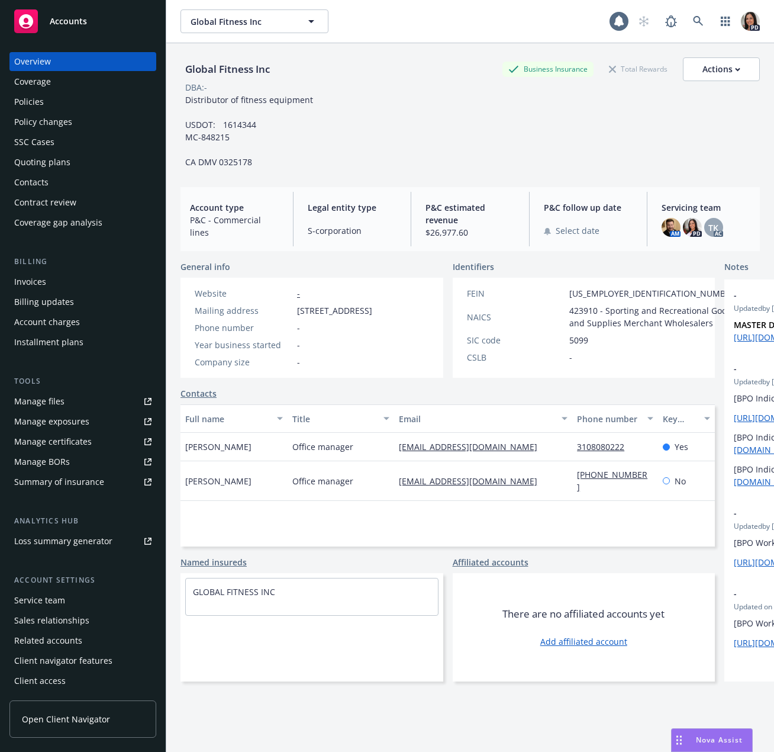
click at [64, 25] on span "Accounts" at bounding box center [68, 21] width 37 height 9
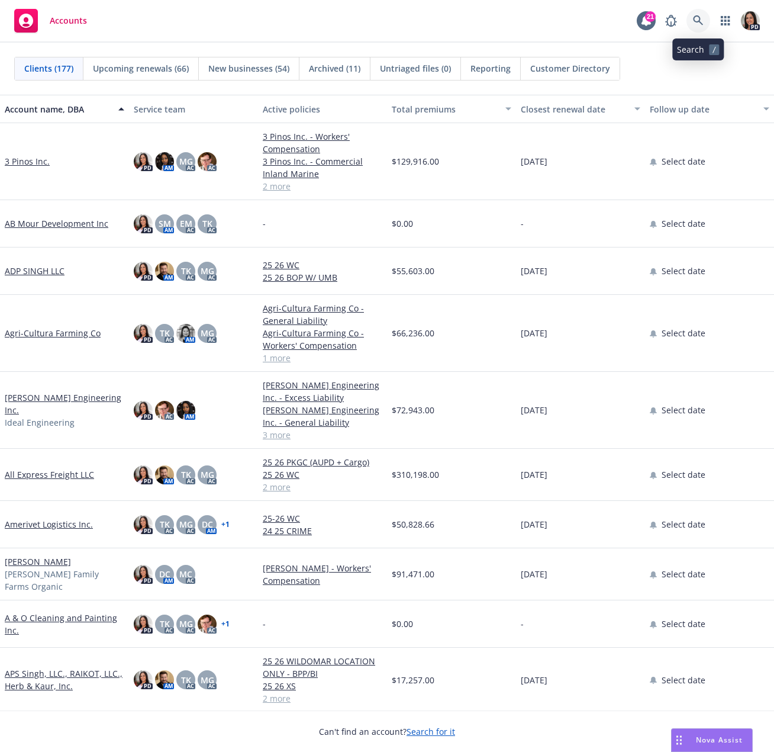
click at [696, 16] on icon at bounding box center [698, 20] width 10 height 10
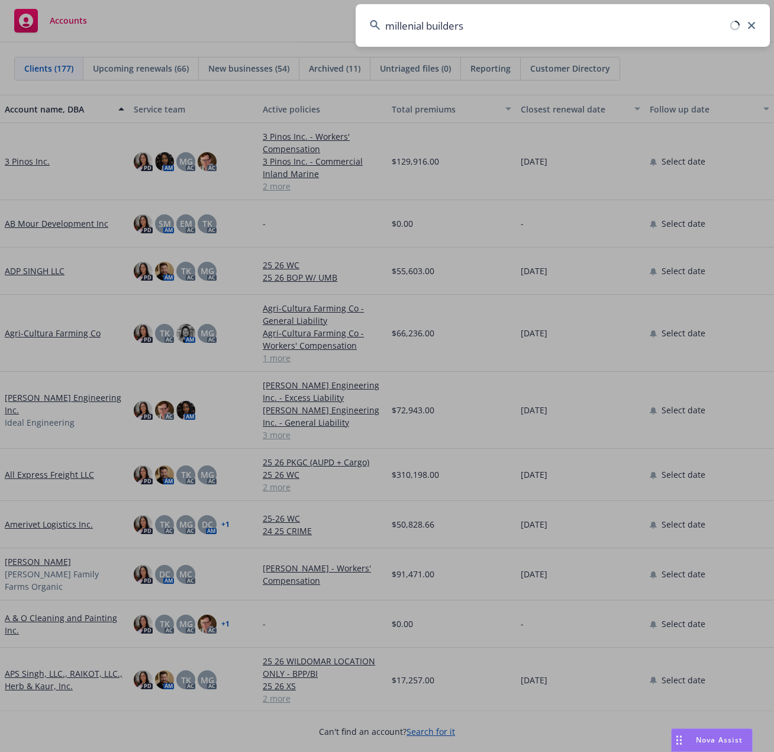
type input "millenial builders"
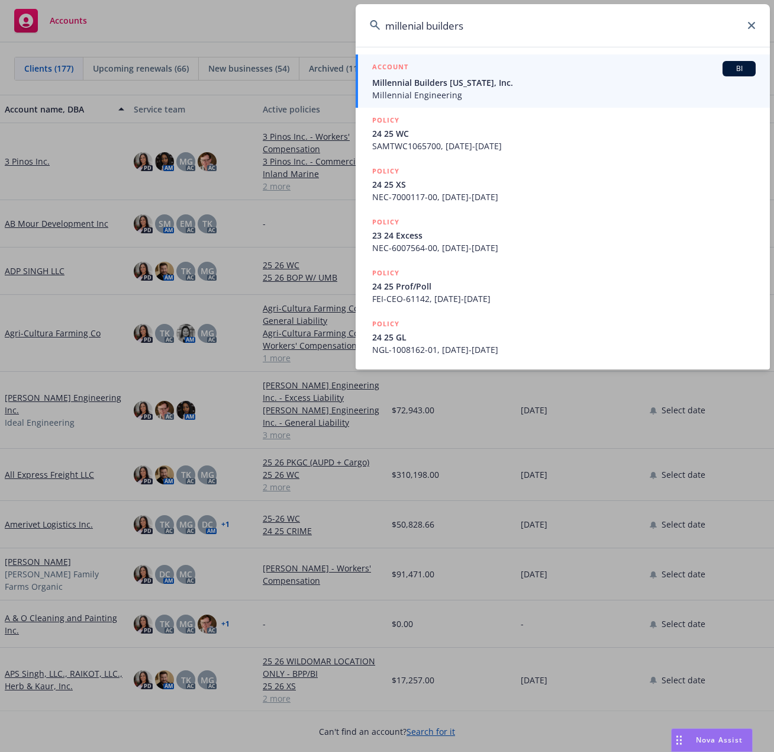
click at [421, 82] on span "Millennial Builders [US_STATE], Inc." at bounding box center [564, 82] width 384 height 12
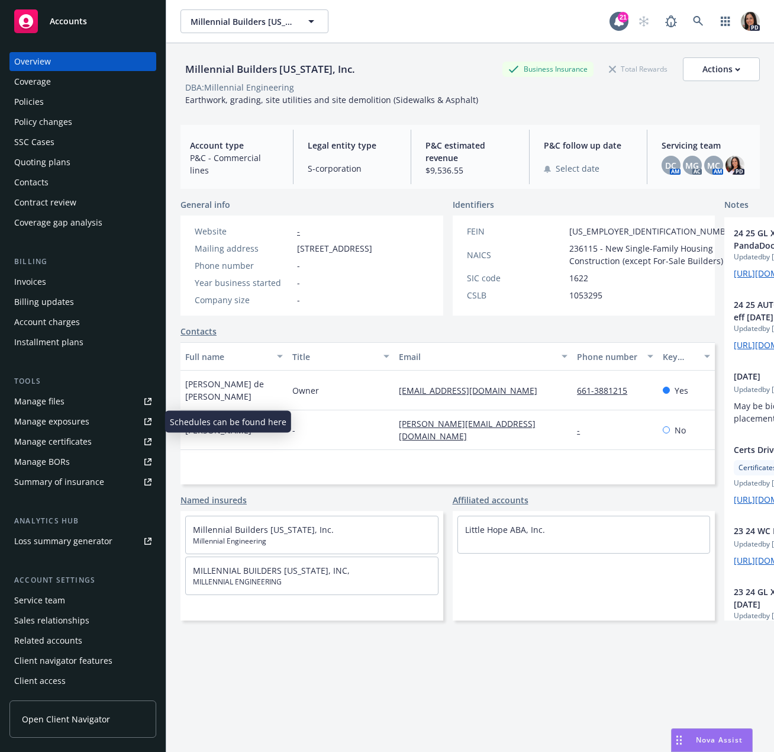
click at [67, 423] on div "Manage exposures" at bounding box center [51, 421] width 75 height 19
click at [84, 401] on link "Manage files" at bounding box center [82, 401] width 147 height 19
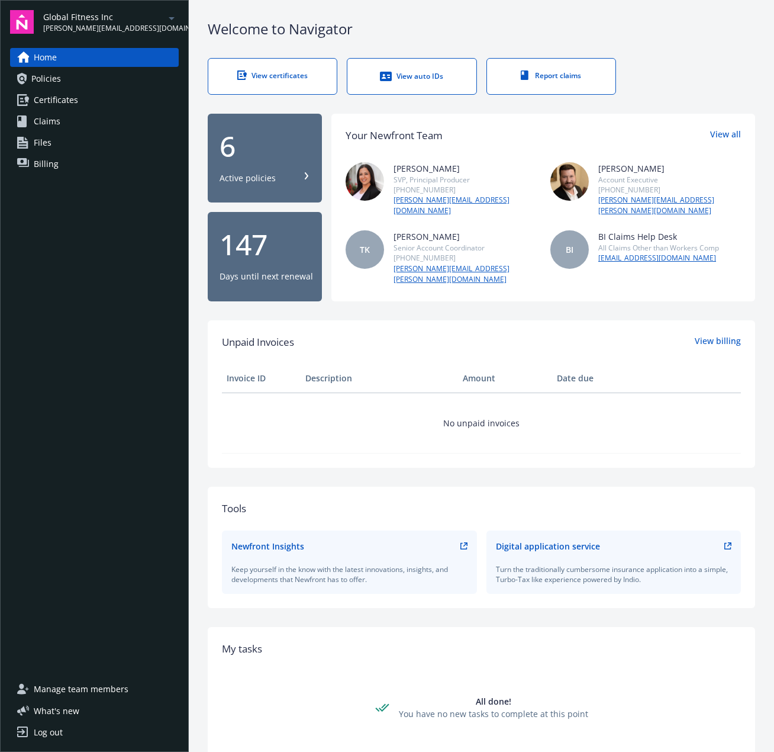
click at [66, 85] on link "Policies" at bounding box center [94, 78] width 169 height 19
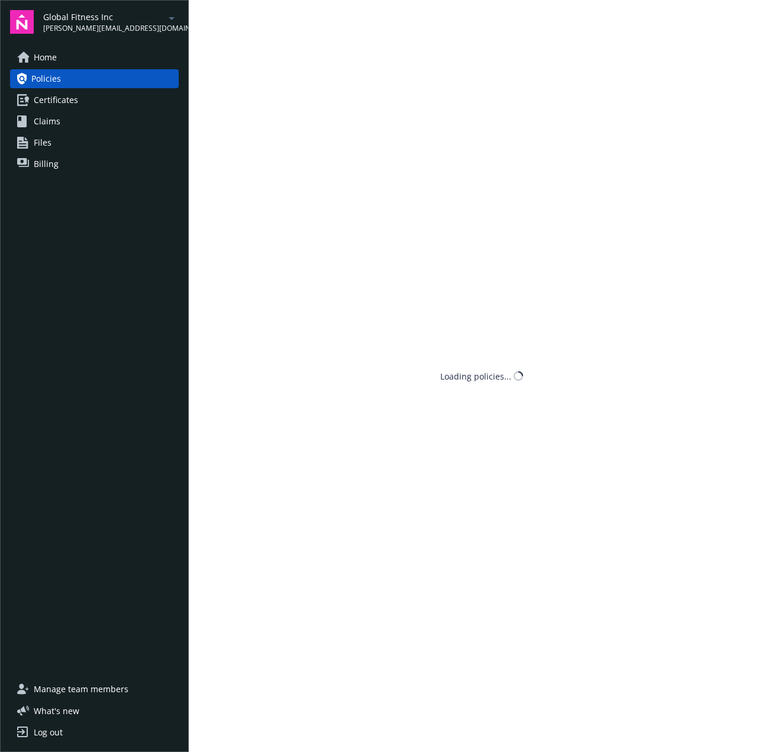
click at [89, 97] on link "Certificates" at bounding box center [94, 100] width 169 height 19
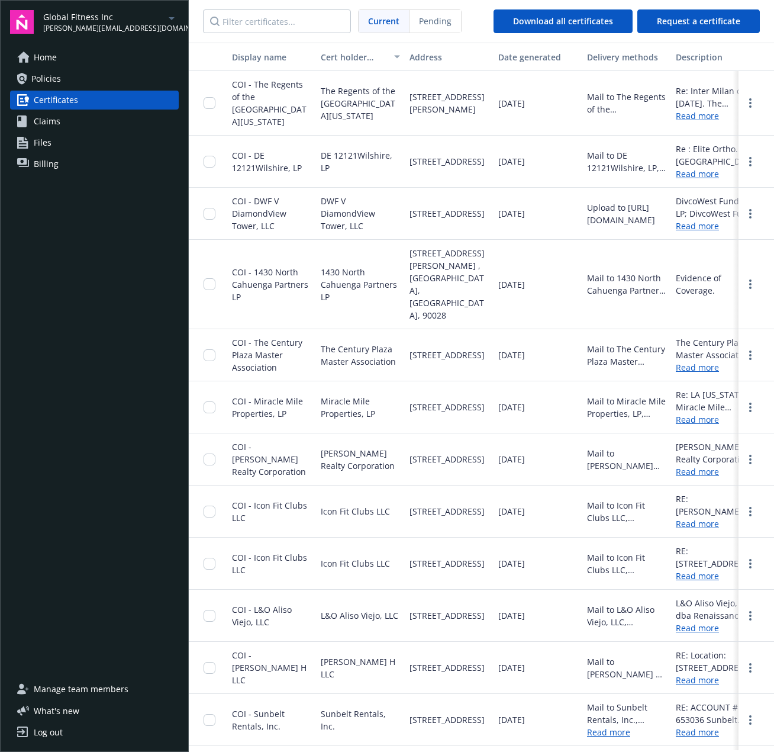
click at [38, 75] on span "Policies" at bounding box center [46, 78] width 30 height 19
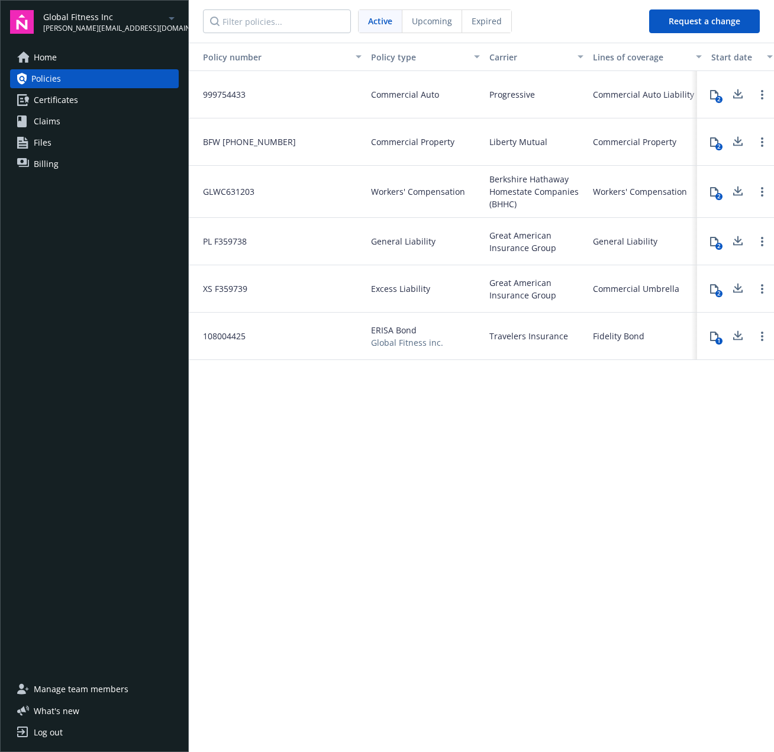
click at [40, 63] on span "Home" at bounding box center [45, 57] width 23 height 19
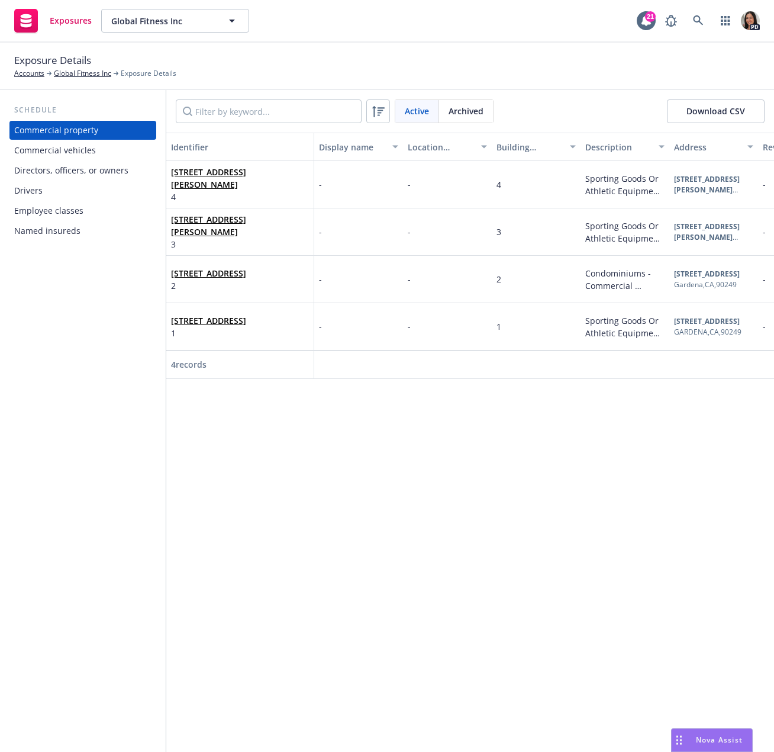
click at [78, 155] on div "Commercial vehicles" at bounding box center [55, 150] width 82 height 19
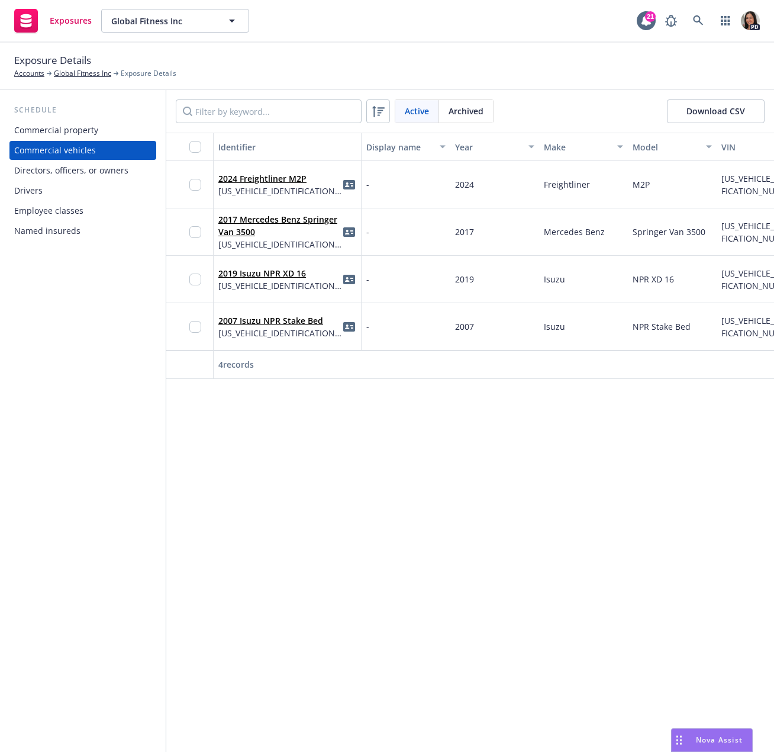
click at [692, 113] on button "Download CSV" at bounding box center [716, 111] width 98 height 24
click at [267, 59] on div "Exposure Details Accounts Global Fitness Inc Exposure Details" at bounding box center [387, 66] width 746 height 26
click at [81, 189] on div "Drivers" at bounding box center [82, 190] width 137 height 19
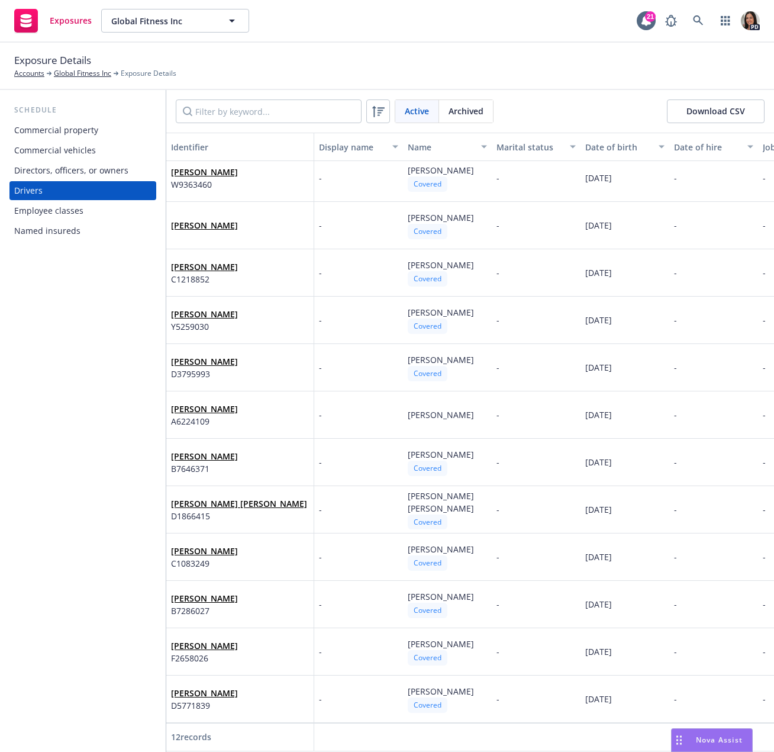
scroll to position [15, 0]
click at [698, 111] on button "Download CSV" at bounding box center [716, 111] width 98 height 24
click at [306, 37] on div "Exposures Global Fitness Inc Global Fitness Inc 21 PD" at bounding box center [387, 21] width 774 height 43
click at [335, 71] on div "Exposure Details Accounts Global Fitness Inc Exposure Details" at bounding box center [387, 66] width 746 height 26
click at [725, 24] on icon "button" at bounding box center [725, 20] width 9 height 9
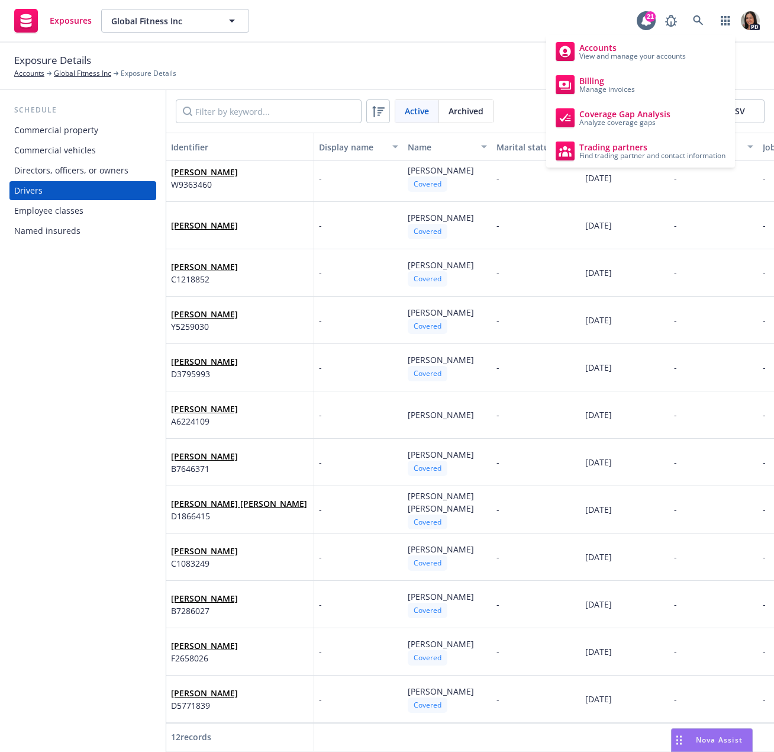
click at [281, 46] on div "Exposure Details Accounts Global Fitness Inc Exposure Details" at bounding box center [387, 66] width 774 height 47
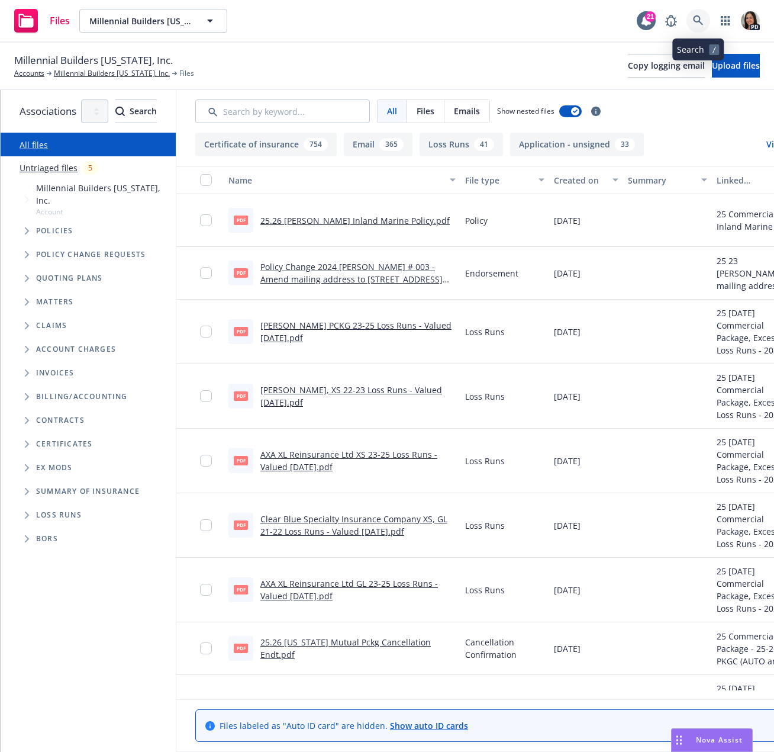
click at [696, 18] on icon at bounding box center [698, 20] width 11 height 11
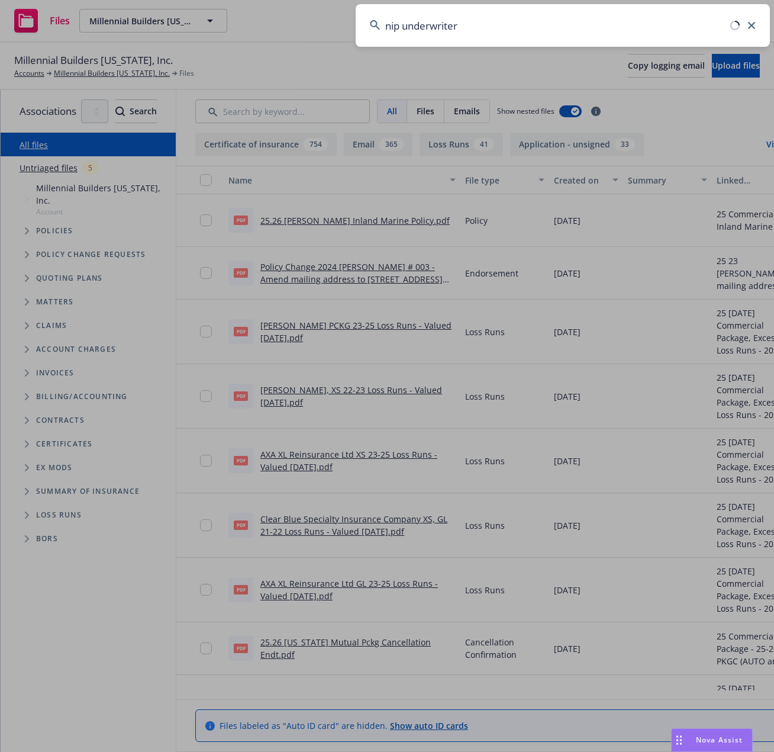
type input "nip underwriter"
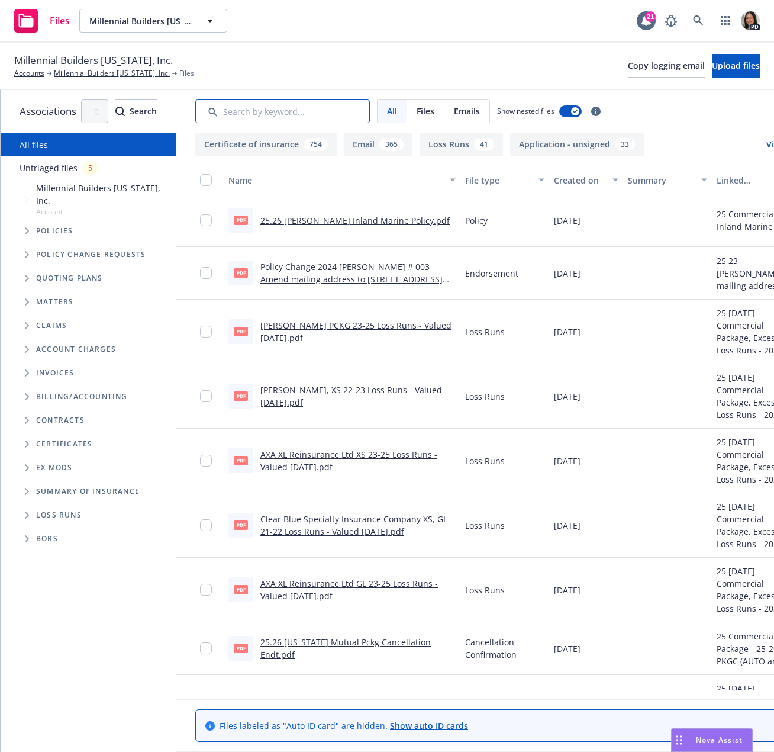
click at [338, 112] on input "Search by keyword..." at bounding box center [282, 111] width 175 height 24
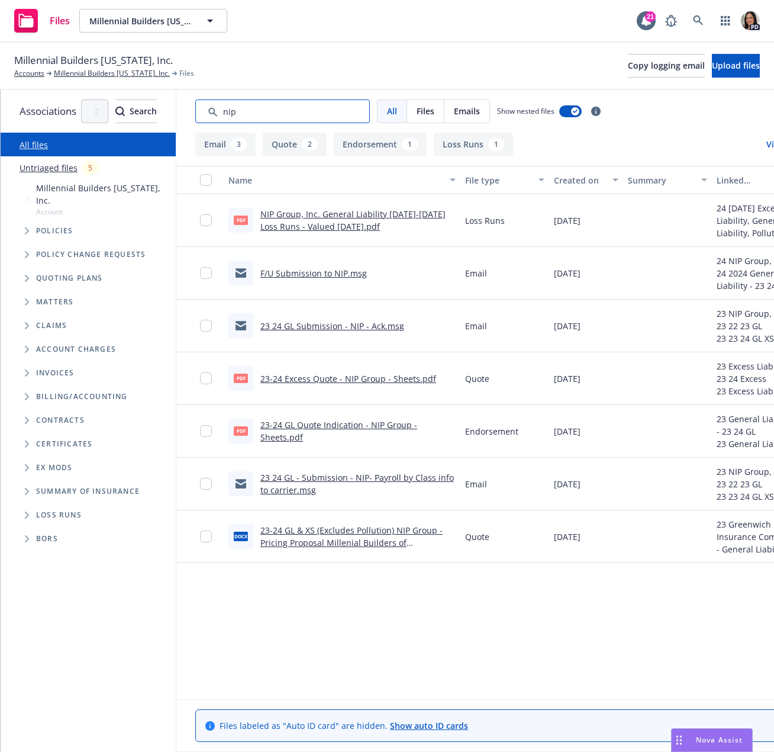
type input "nip"
click at [367, 272] on link "F/U Submission to NIP.msg" at bounding box center [313, 273] width 107 height 11
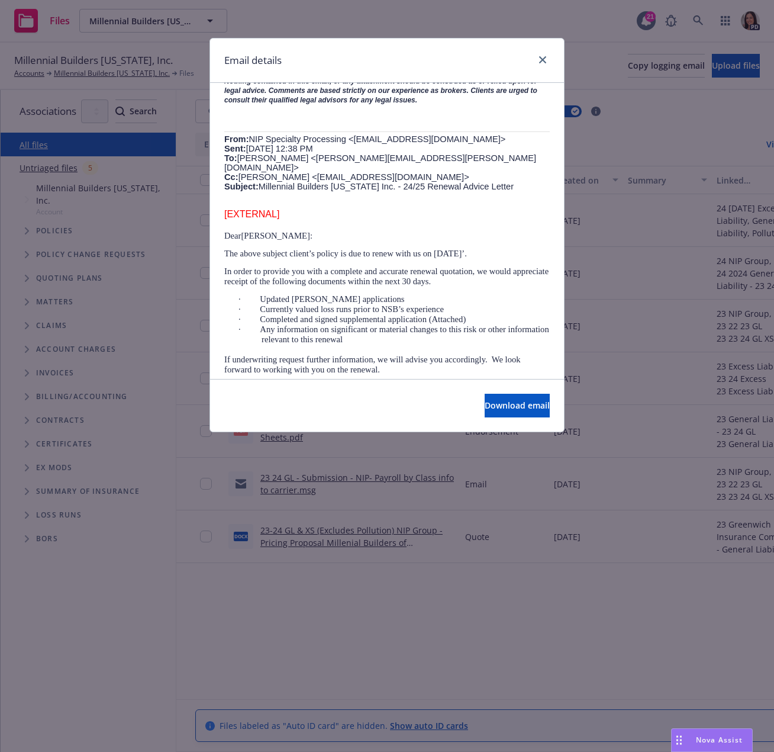
scroll to position [414, 0]
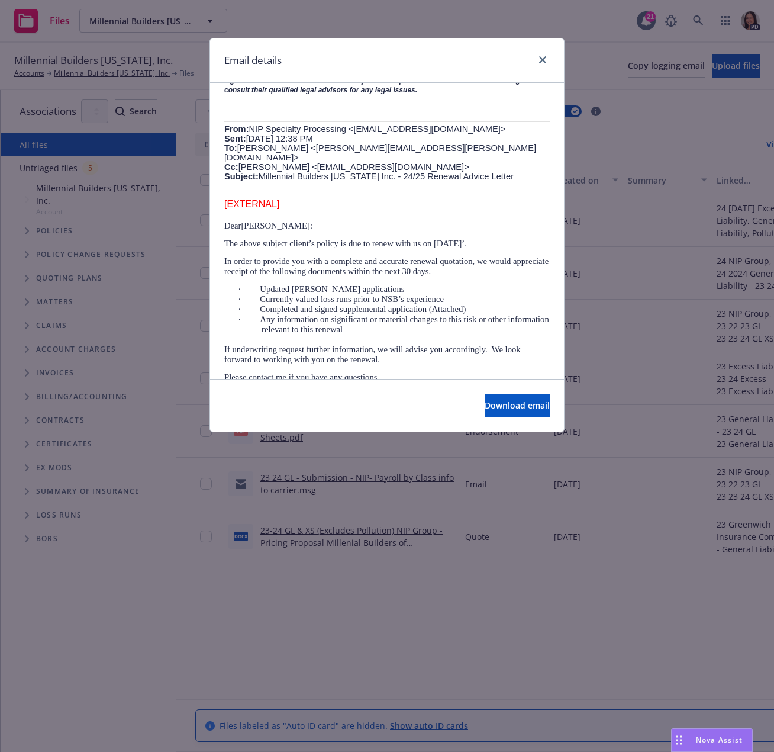
drag, startPoint x: 428, startPoint y: 62, endPoint x: 468, endPoint y: 77, distance: 42.3
click at [428, 62] on div "Email details" at bounding box center [387, 60] width 354 height 44
drag, startPoint x: 548, startPoint y: 52, endPoint x: 541, endPoint y: 55, distance: 7.4
click at [547, 52] on div "Email details" at bounding box center [387, 60] width 354 height 44
click at [539, 56] on icon "close" at bounding box center [542, 59] width 7 height 7
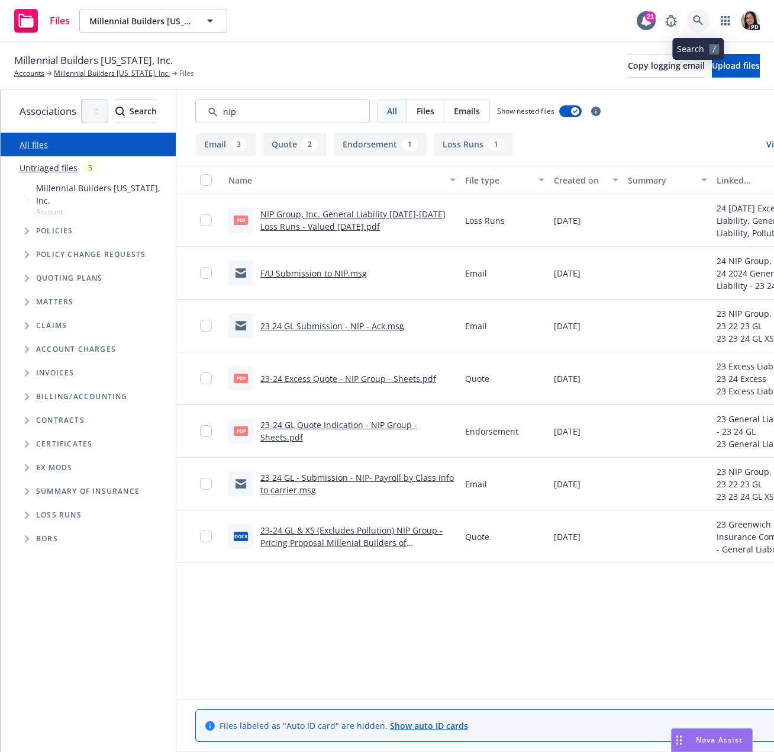
click at [706, 17] on link at bounding box center [699, 21] width 24 height 24
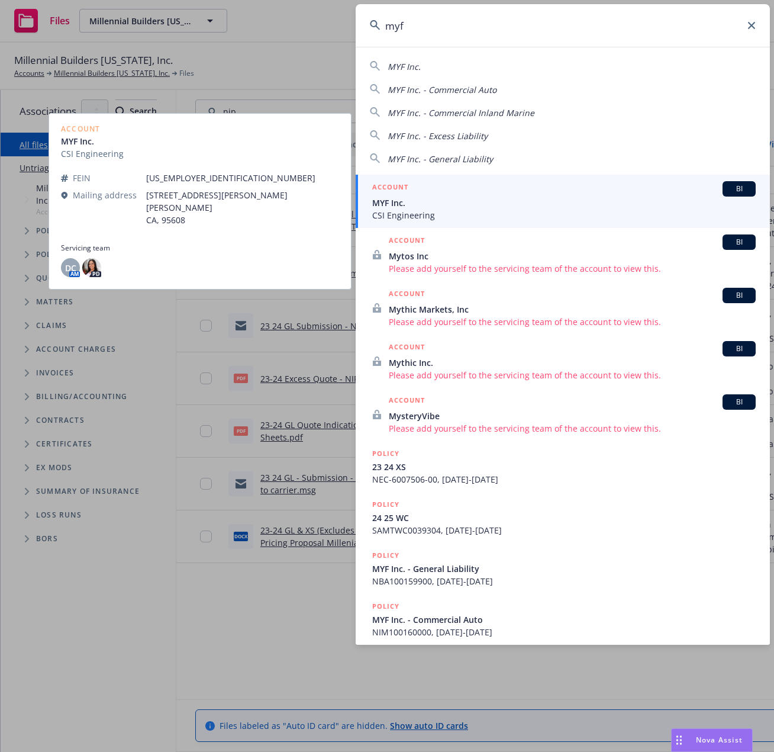
type input "myf"
click at [419, 211] on span "CSI Engineering" at bounding box center [564, 215] width 384 height 12
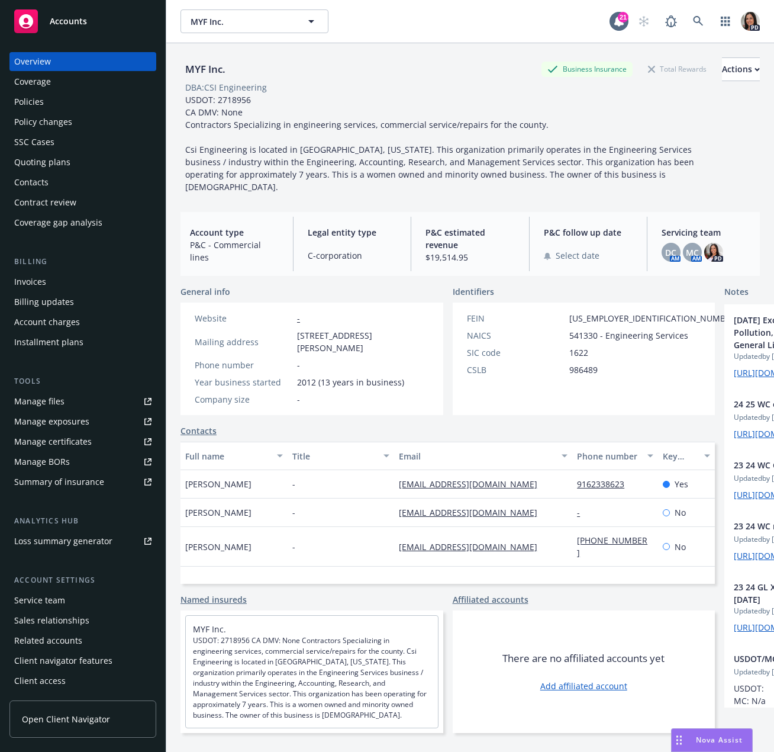
click at [62, 101] on div "Policies" at bounding box center [82, 101] width 137 height 19
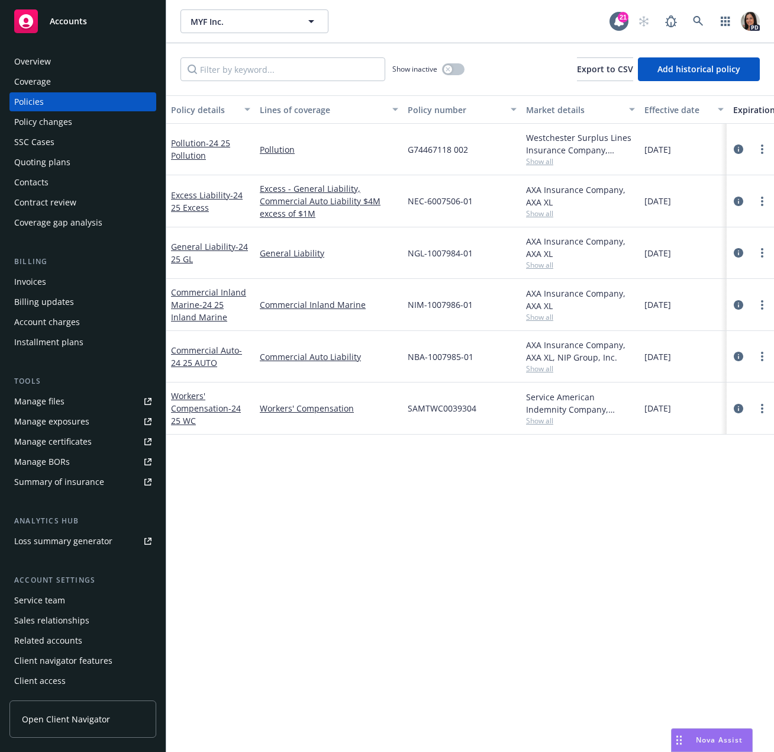
click at [96, 402] on link "Manage files" at bounding box center [82, 401] width 147 height 19
click at [208, 356] on div "Commercial Auto - 24 25 AUTO" at bounding box center [210, 356] width 79 height 25
click at [736, 353] on icon "circleInformation" at bounding box center [738, 356] width 9 height 9
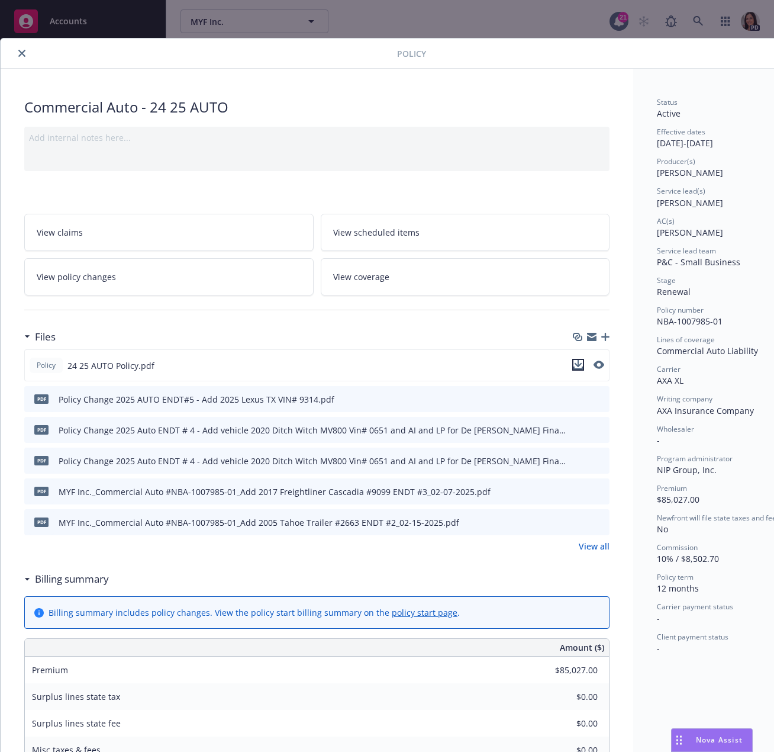
click icon "download file"
click icon "close"
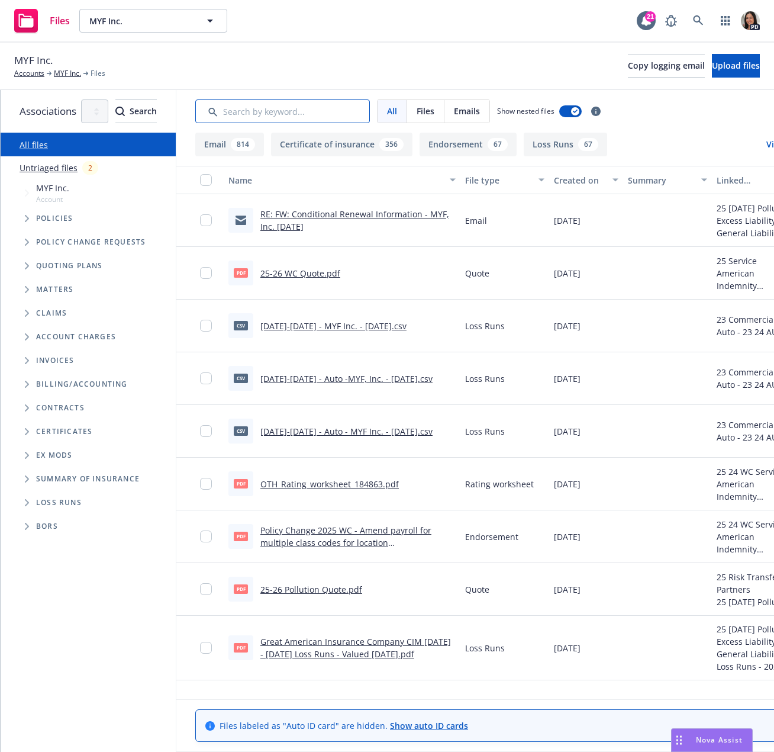
click at [352, 104] on input "Search by keyword..." at bounding box center [282, 111] width 175 height 24
click at [403, 216] on link "RE: FW: Conditional Renewal Information - MYF, Inc. 09/13/2025" at bounding box center [354, 220] width 189 height 24
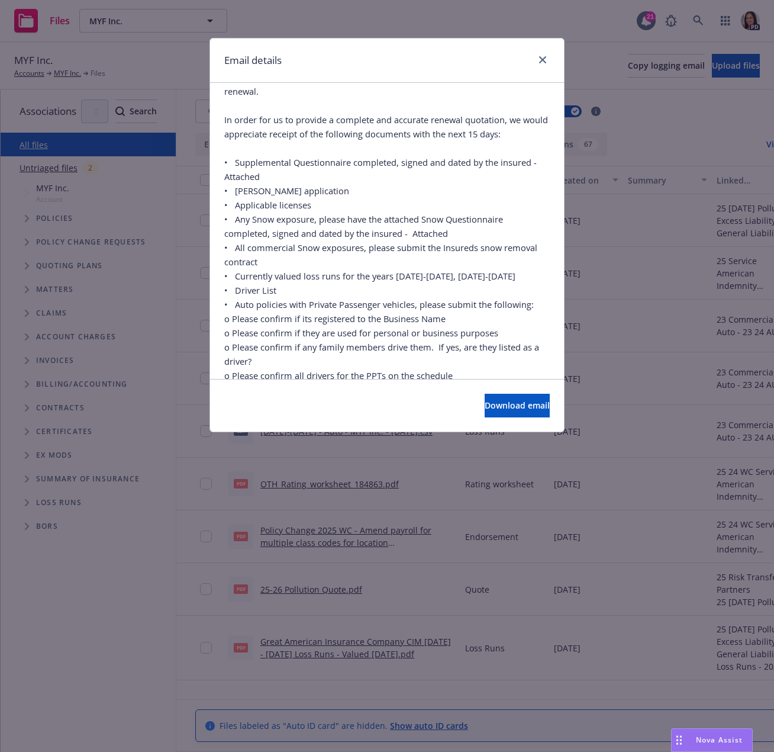
scroll to position [888, 0]
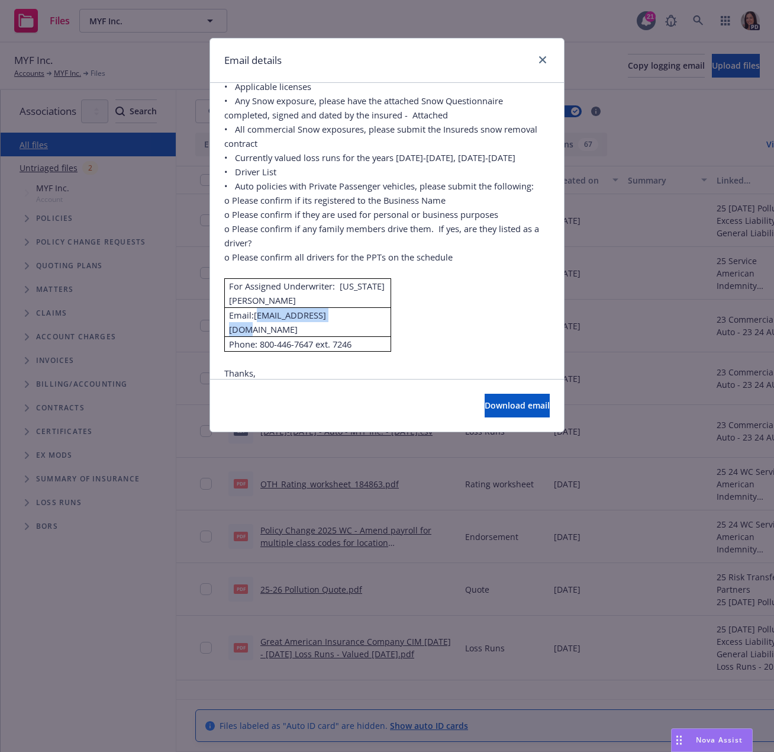
drag, startPoint x: 352, startPoint y: 301, endPoint x: 258, endPoint y: 303, distance: 94.2
click at [258, 308] on p "Email: gpuls@nipgroup.com" at bounding box center [307, 322] width 157 height 28
copy link "gpuls@nipgroup.com"
click at [443, 50] on div "Email details" at bounding box center [387, 60] width 354 height 44
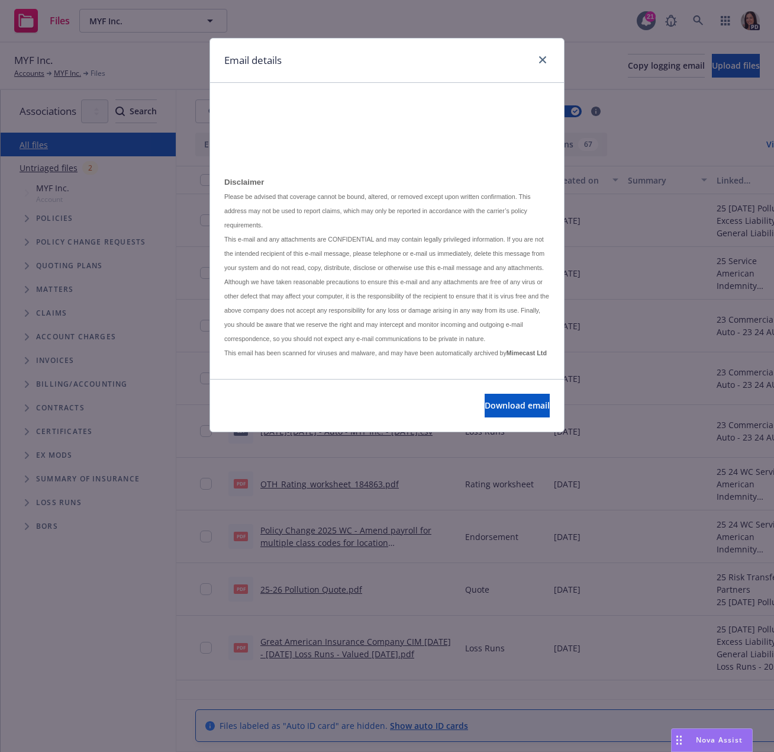
scroll to position [1382, 0]
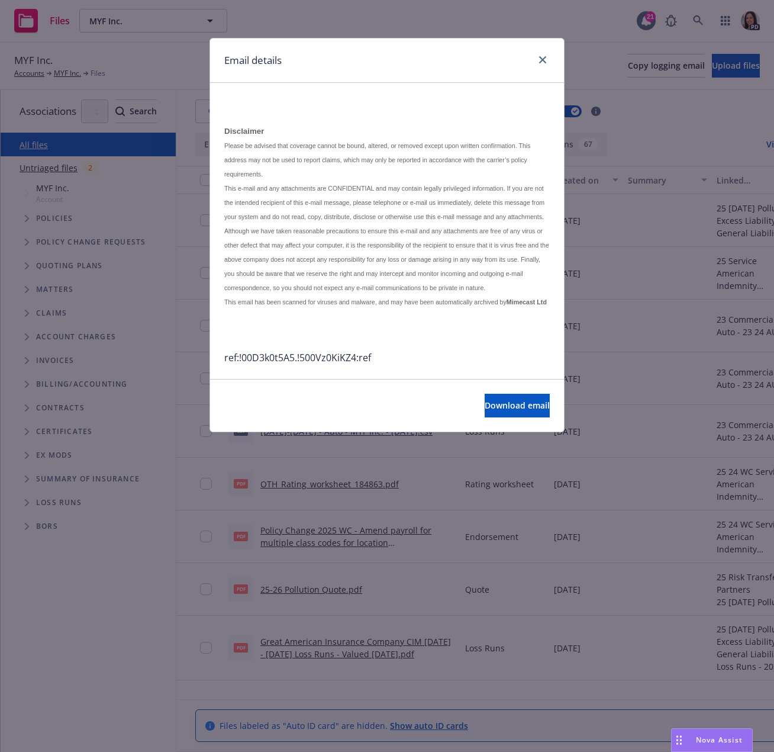
click at [541, 52] on div "Email details" at bounding box center [387, 60] width 354 height 44
click at [528, 70] on div "Email details" at bounding box center [387, 60] width 354 height 44
click at [536, 63] on div at bounding box center [540, 60] width 19 height 15
click at [542, 61] on icon "close" at bounding box center [542, 59] width 7 height 7
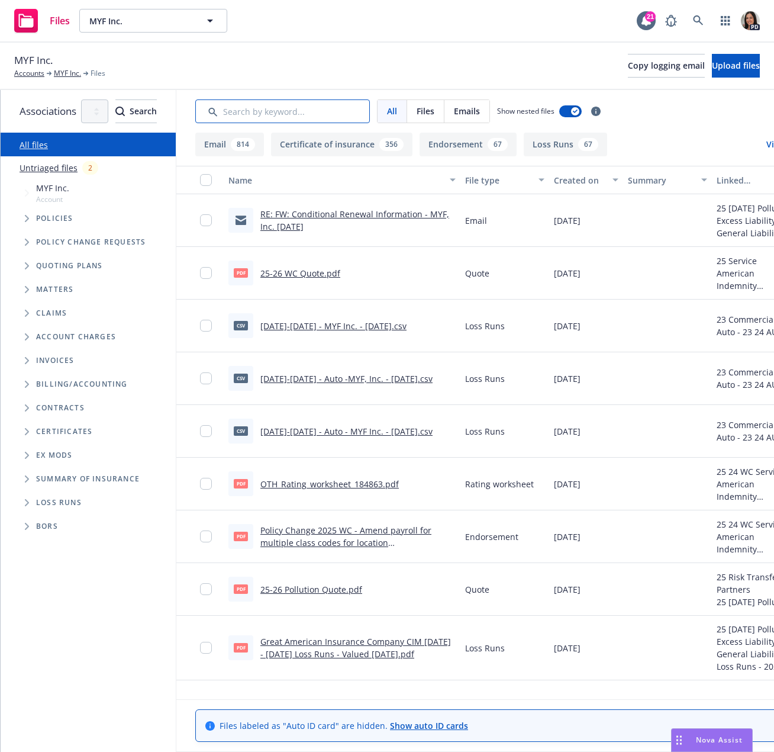
click at [340, 112] on input "Search by keyword..." at bounding box center [282, 111] width 175 height 24
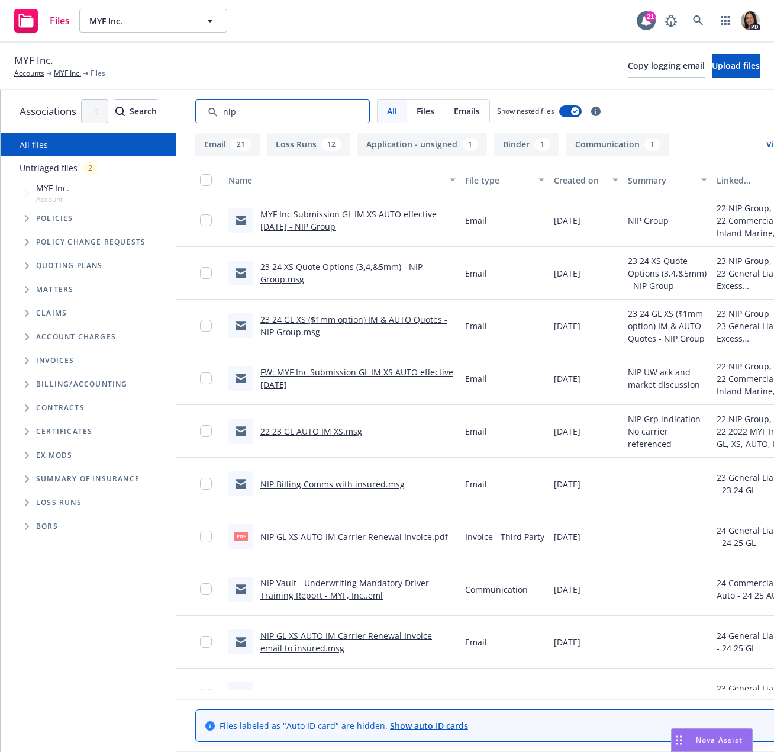
type input "nip"
click at [398, 268] on link "23 24 XS Quote Options (3,4,&5mm) - NIP Group.msg" at bounding box center [341, 273] width 162 height 24
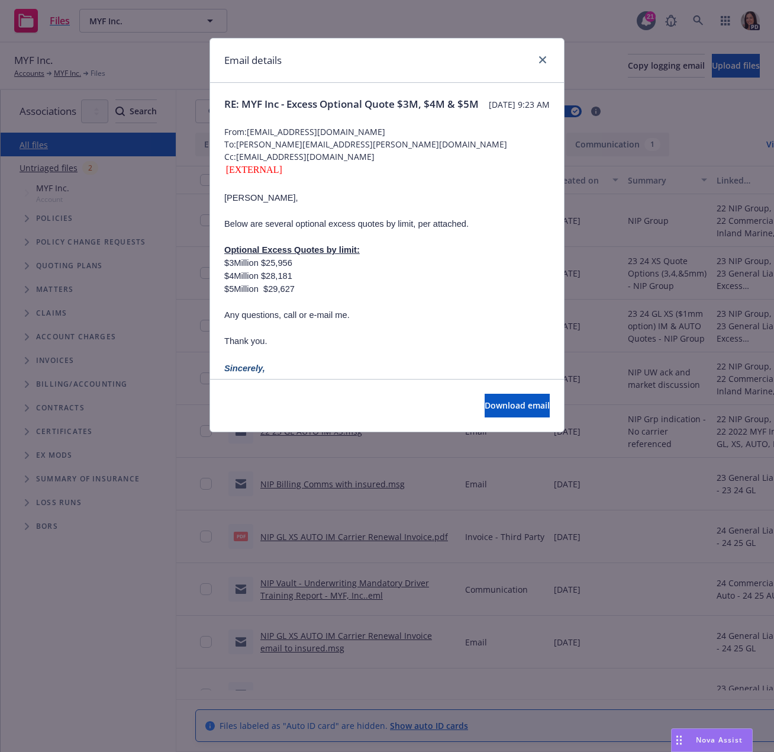
click at [382, 33] on div "Email details RE: MYF Inc - Excess Optional Quote $3M, $4M & $5M Wednesday, Sep…" at bounding box center [387, 376] width 774 height 752
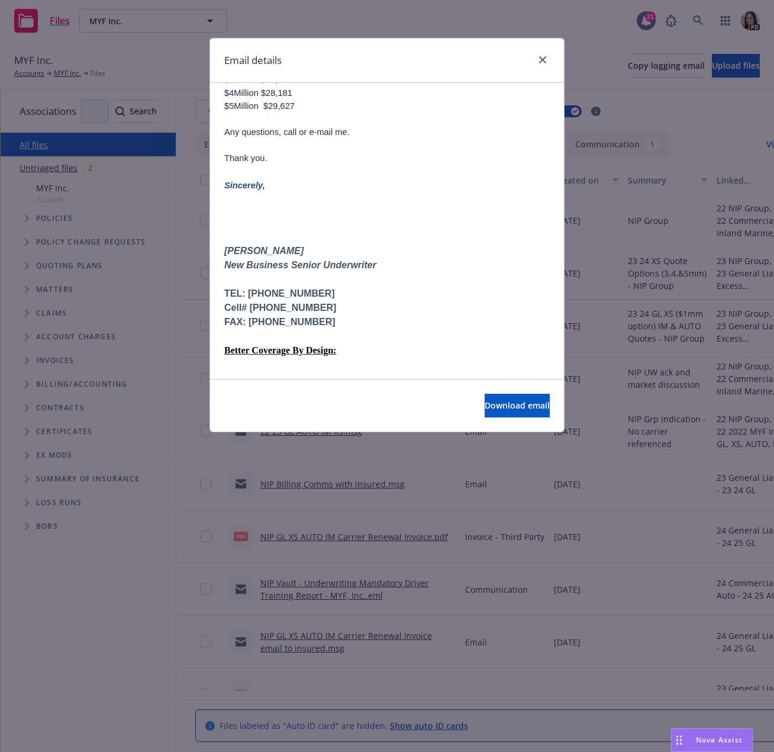
scroll to position [237, 0]
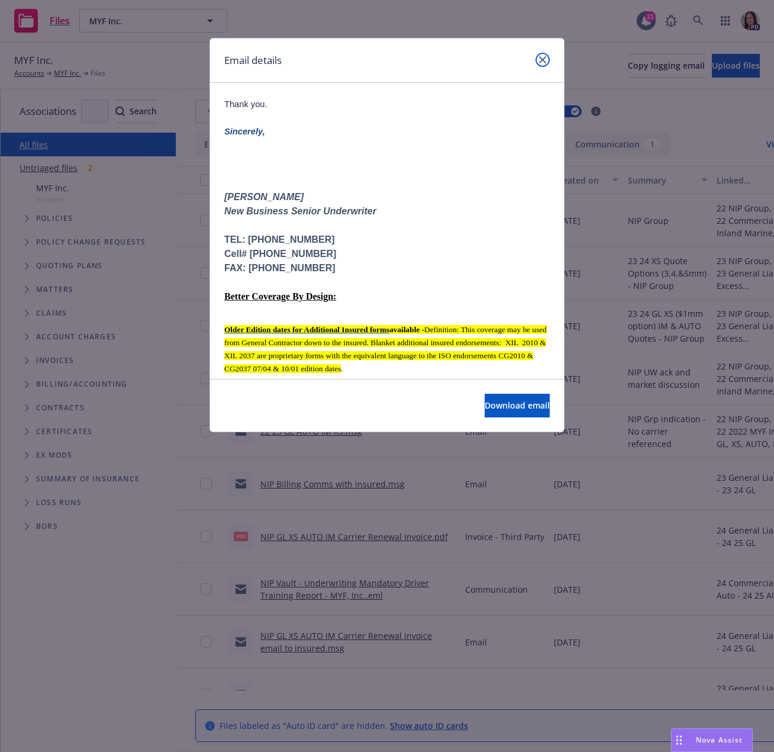
drag, startPoint x: 545, startPoint y: 55, endPoint x: 534, endPoint y: 47, distance: 14.0
click at [545, 55] on link "close" at bounding box center [543, 60] width 14 height 14
